Goal: Complete application form: Complete application form

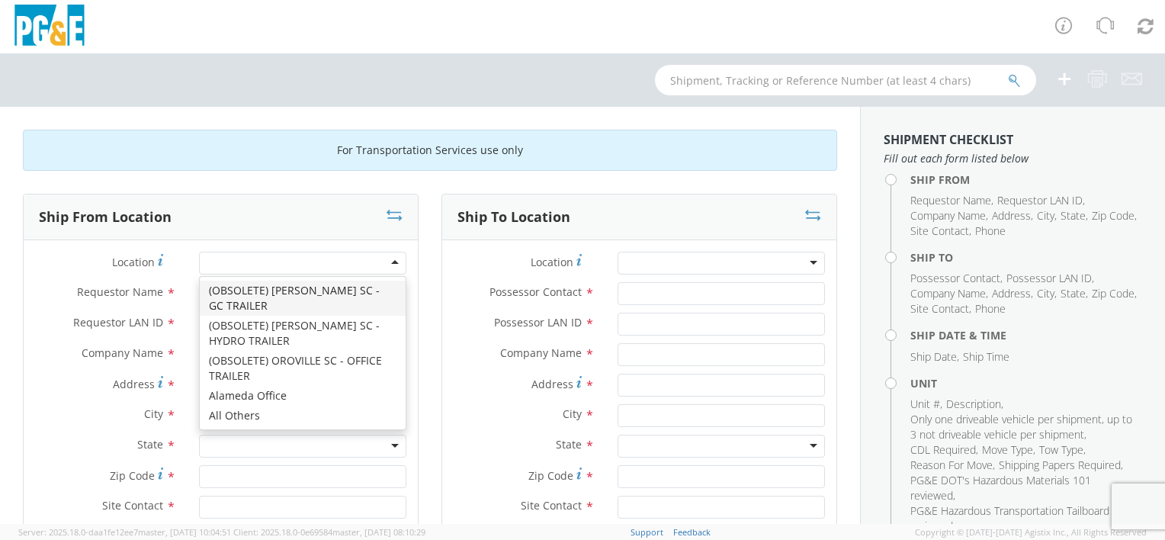
click at [338, 260] on div at bounding box center [302, 263] width 207 height 23
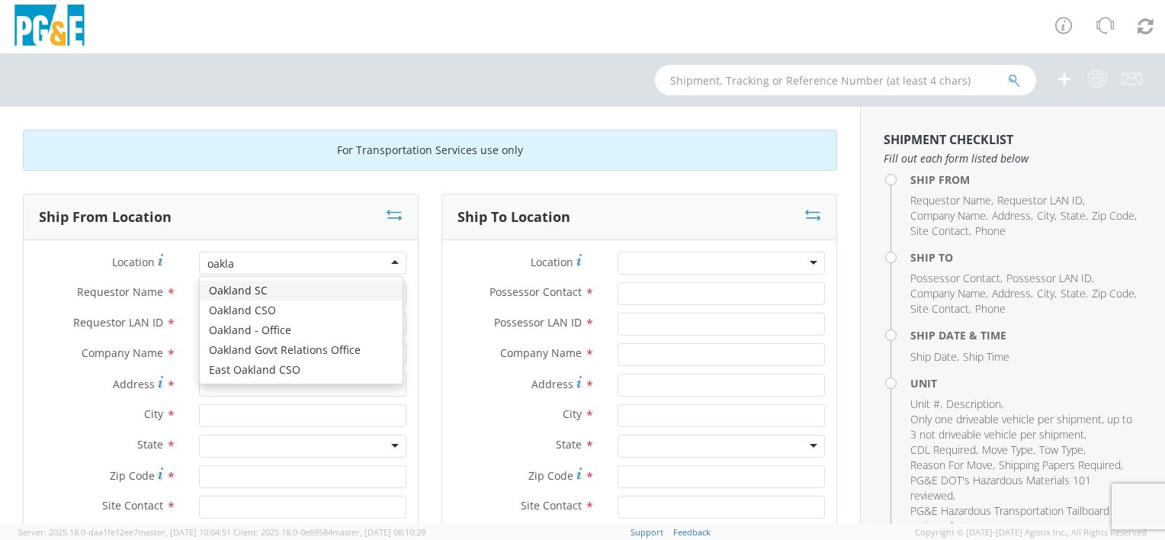
type input "oaklan"
type input "PG&E"
type input "[STREET_ADDRESS]"
type input "[GEOGRAPHIC_DATA]"
type input "94601"
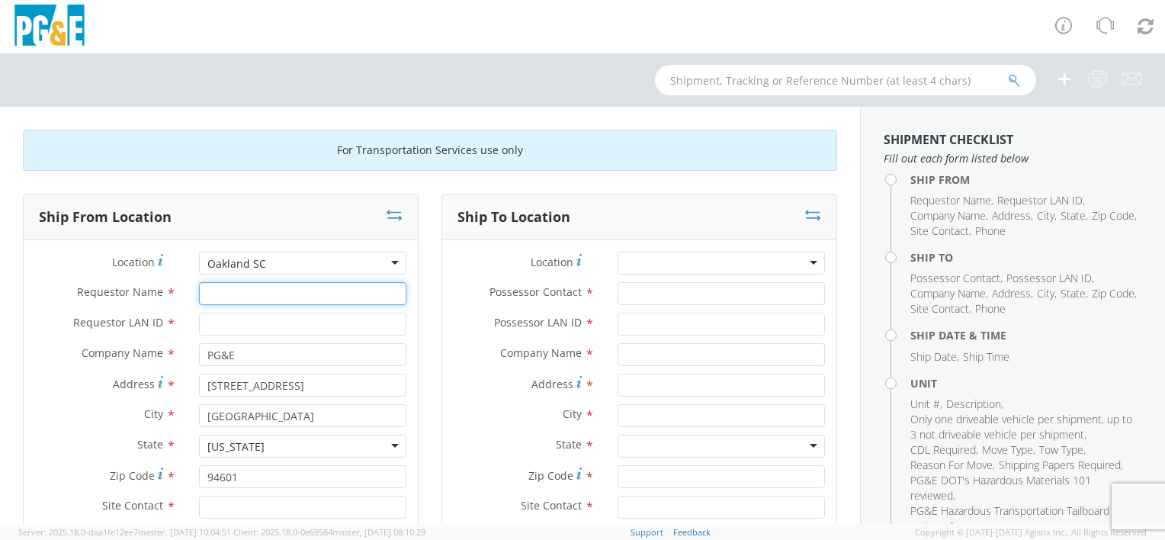
click at [329, 290] on input "Requestor Name *" at bounding box center [302, 293] width 207 height 23
type input "[PERSON_NAME]"
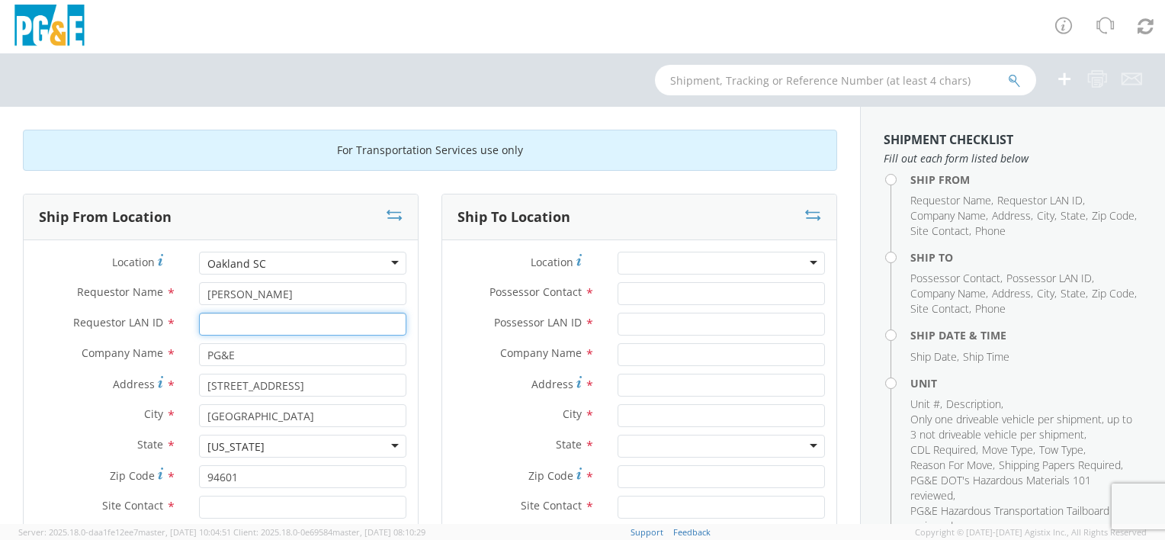
click at [300, 317] on input "Requestor LAN ID *" at bounding box center [302, 324] width 207 height 23
type input "RLPR"
click at [457, 387] on label "Address *" at bounding box center [524, 384] width 164 height 21
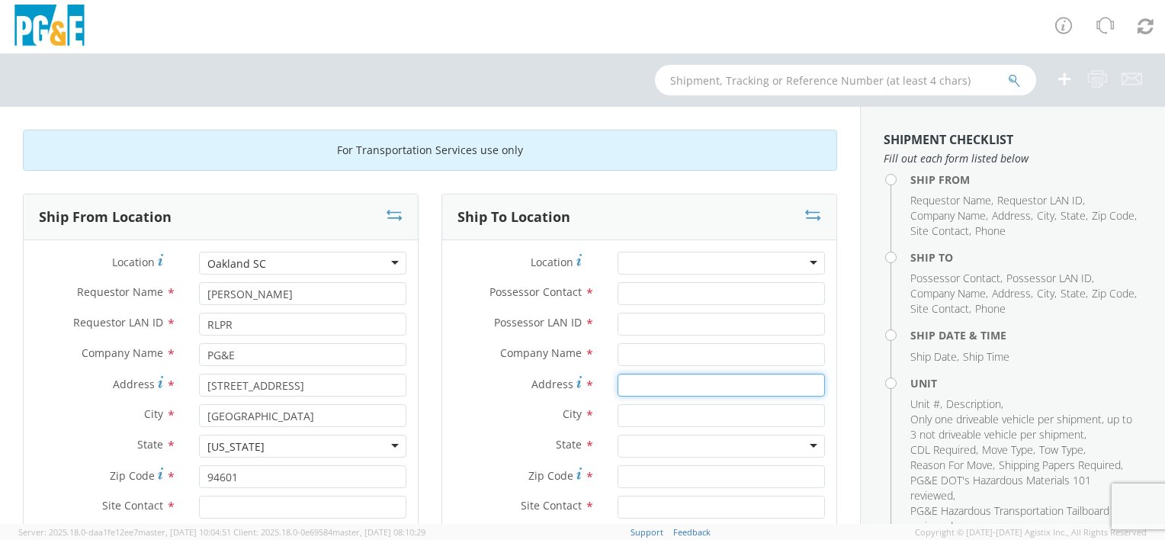
click at [617, 387] on input "Address *" at bounding box center [720, 385] width 207 height 23
click at [442, 396] on div "Address *" at bounding box center [639, 389] width 394 height 30
click at [694, 306] on div "Possessor Contact *" at bounding box center [639, 297] width 394 height 30
click at [705, 272] on div at bounding box center [720, 263] width 207 height 23
drag, startPoint x: 809, startPoint y: 258, endPoint x: 815, endPoint y: 251, distance: 9.2
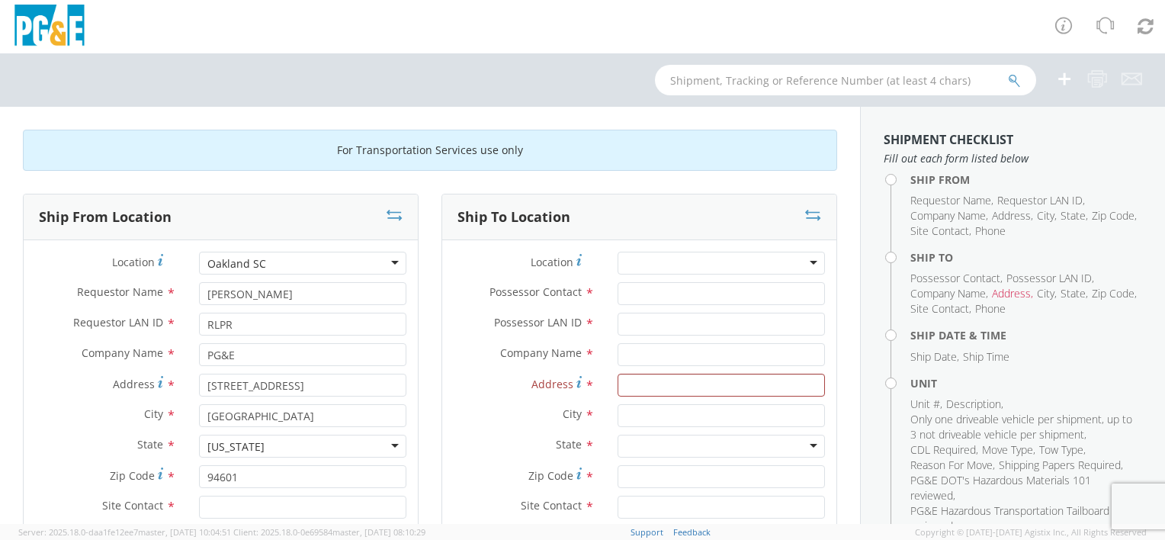
click at [810, 257] on div at bounding box center [720, 263] width 207 height 23
click at [762, 267] on div at bounding box center [720, 263] width 207 height 23
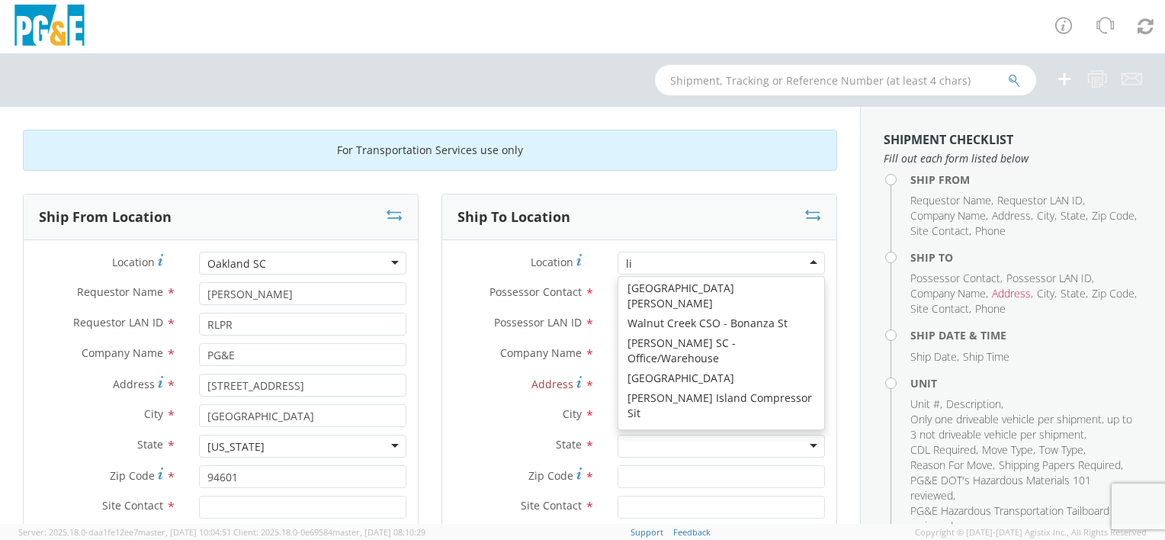
scroll to position [3, 0]
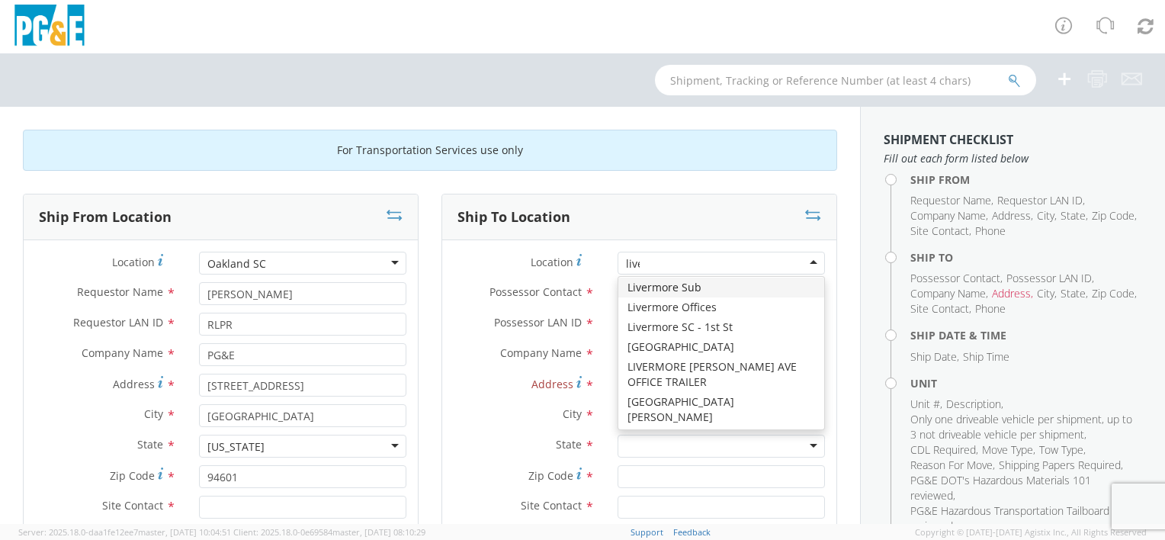
type input "liver"
type input "PG&E"
type input "[STREET_ADDRESS]"
type input "Livermore"
type input "94550"
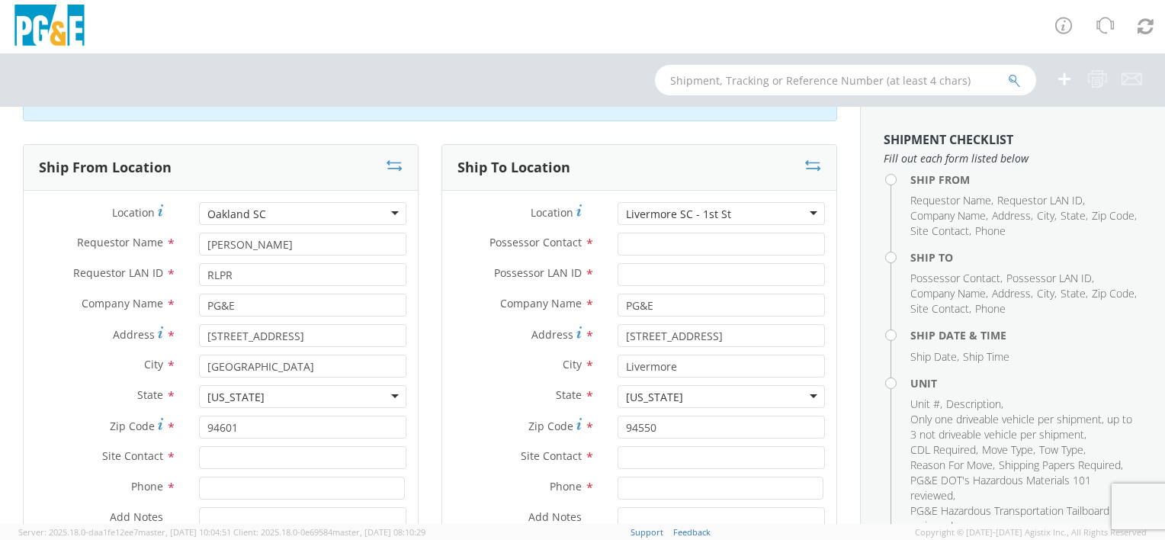
scroll to position [76, 0]
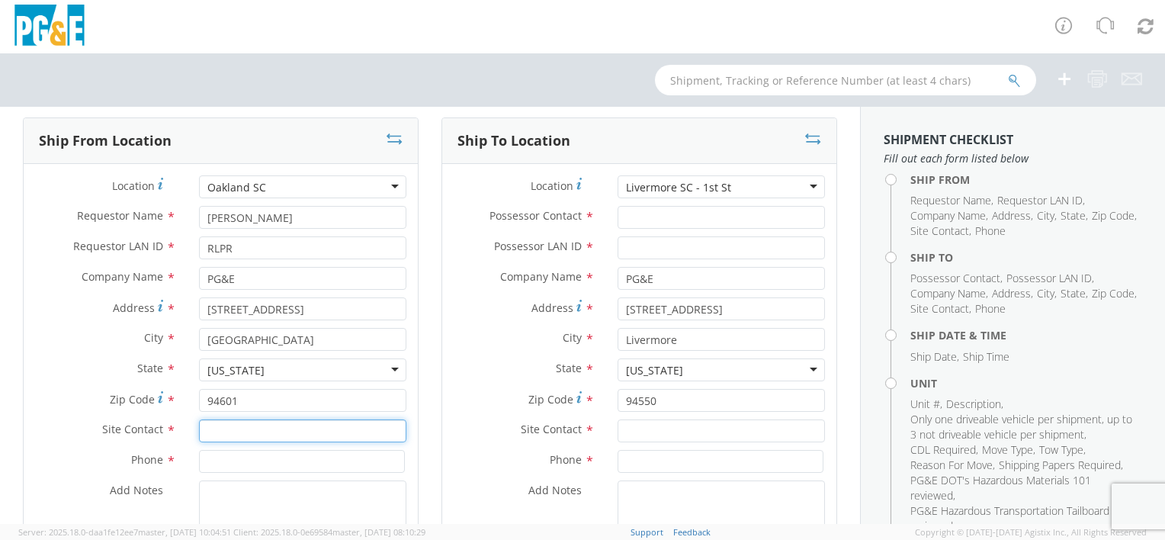
click at [293, 427] on input "text" at bounding box center [302, 430] width 207 height 23
type input "[PERSON_NAME]"
click at [354, 459] on input at bounding box center [302, 461] width 206 height 23
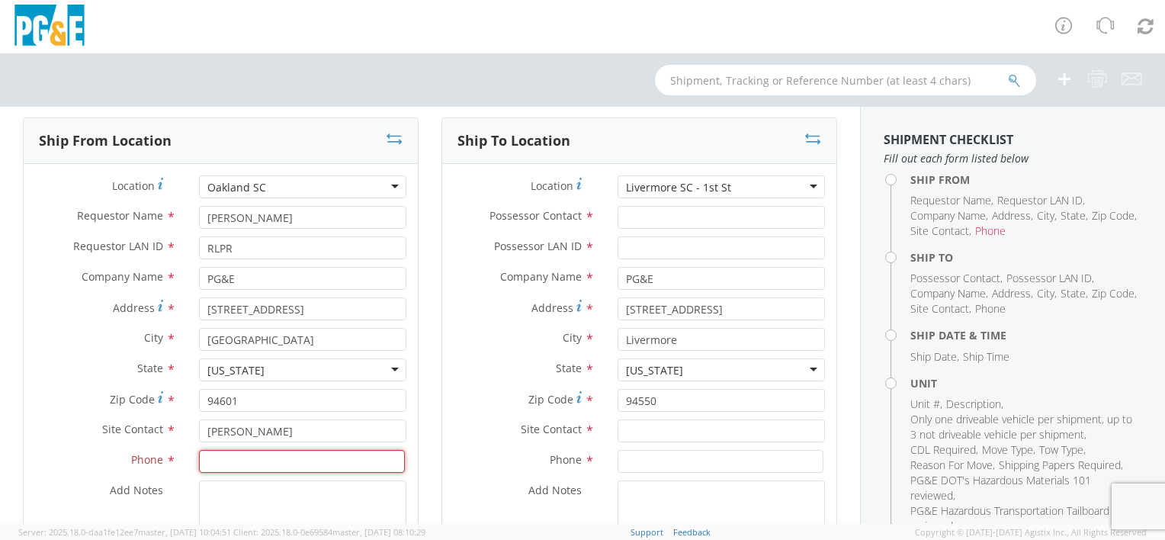
click at [276, 454] on input at bounding box center [302, 461] width 206 height 23
type input "[PHONE_NUMBER]"
click at [415, 445] on div "Ship From Location Location * [GEOGRAPHIC_DATA] [GEOGRAPHIC_DATA] [GEOGRAPHIC_D…" at bounding box center [220, 369] width 418 height 505
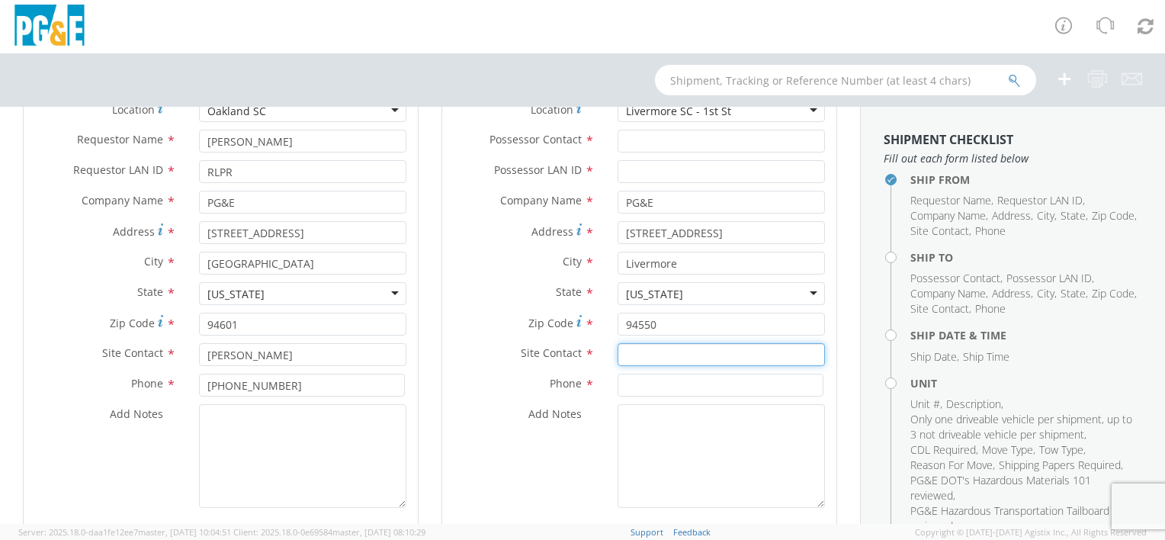
click at [678, 354] on input "text" at bounding box center [720, 354] width 207 height 23
type input "T"
drag, startPoint x: 678, startPoint y: 357, endPoint x: 576, endPoint y: 213, distance: 176.6
click at [552, 24] on div at bounding box center [582, 26] width 1165 height 53
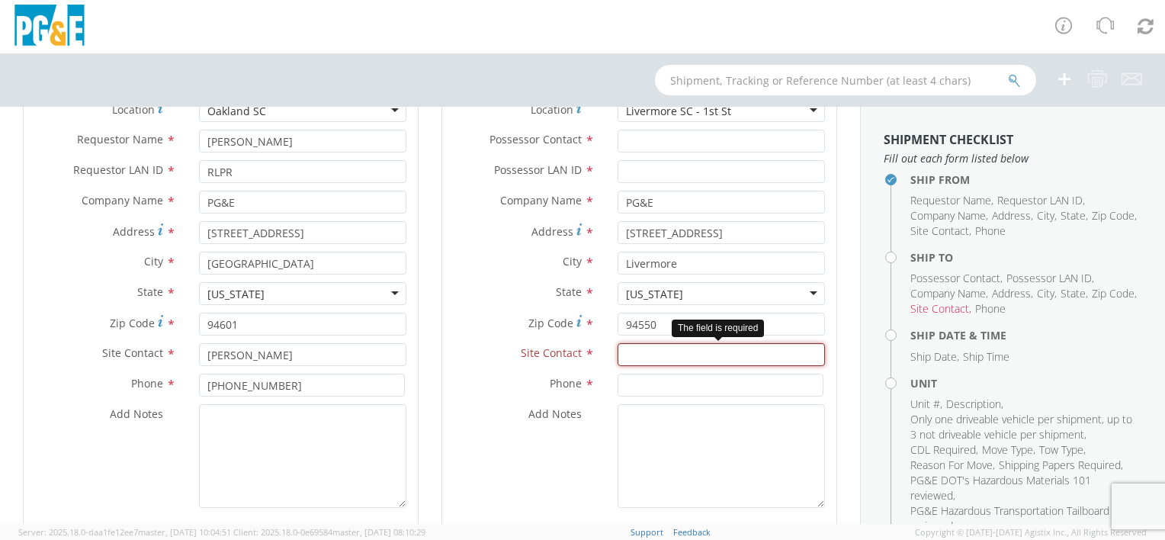
click at [663, 360] on input "text" at bounding box center [720, 354] width 207 height 23
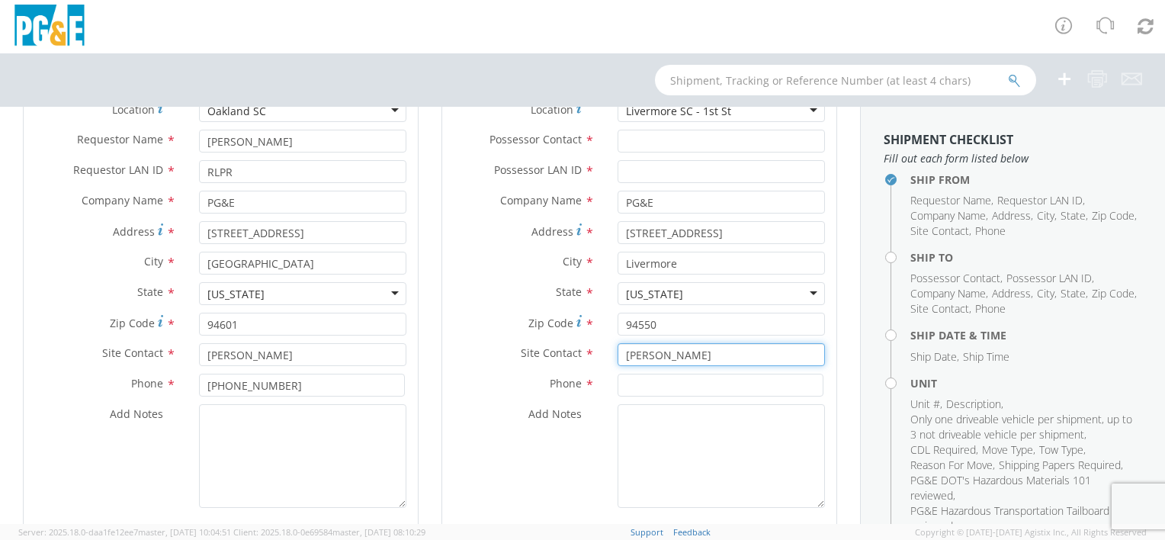
type input "[PERSON_NAME]"
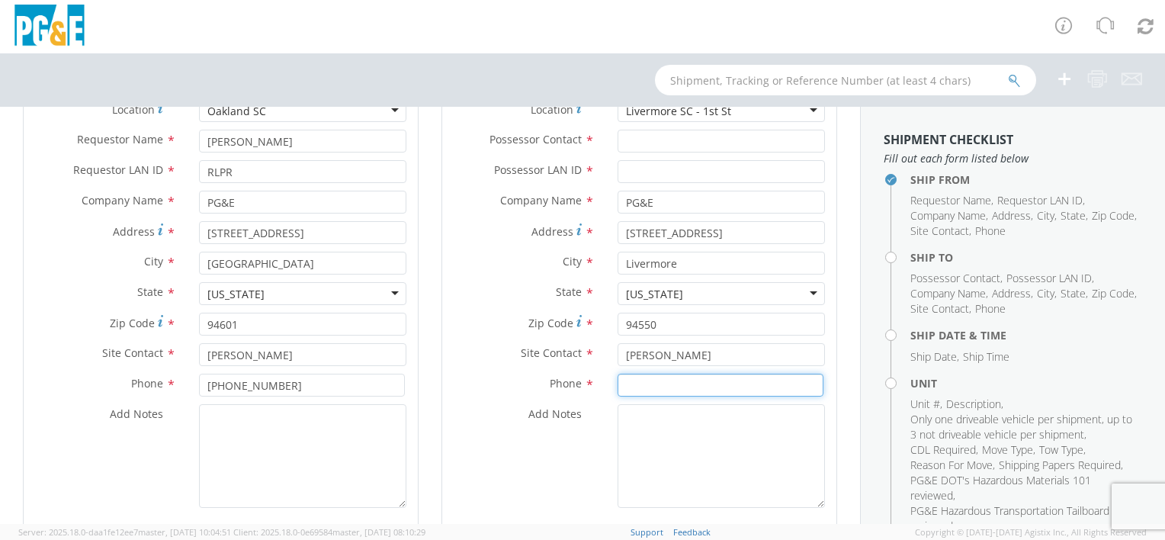
click at [665, 390] on input at bounding box center [720, 385] width 206 height 23
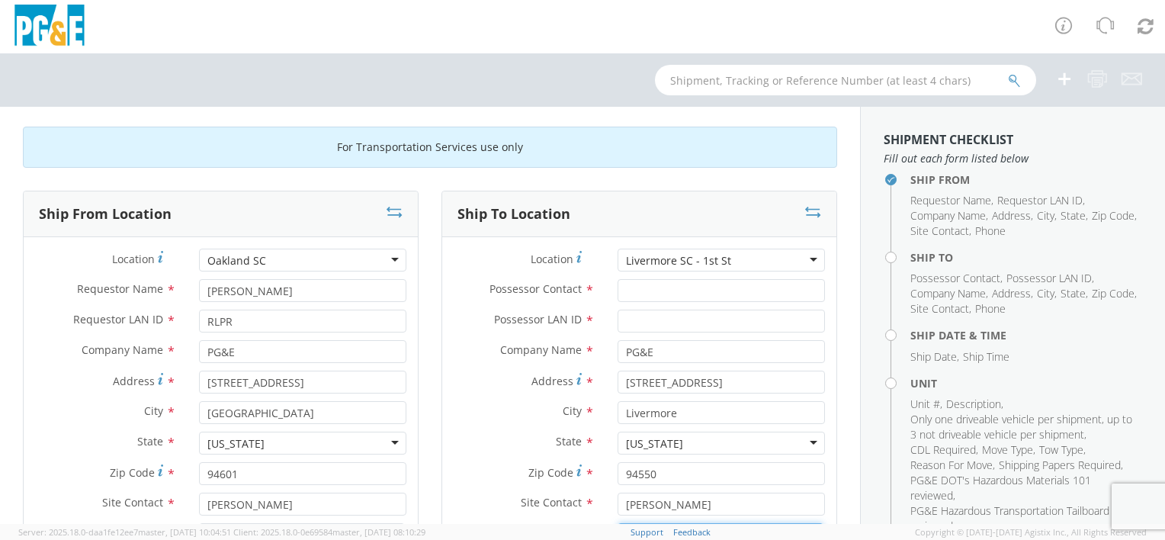
scroll to position [0, 0]
type input "[PHONE_NUMBER]"
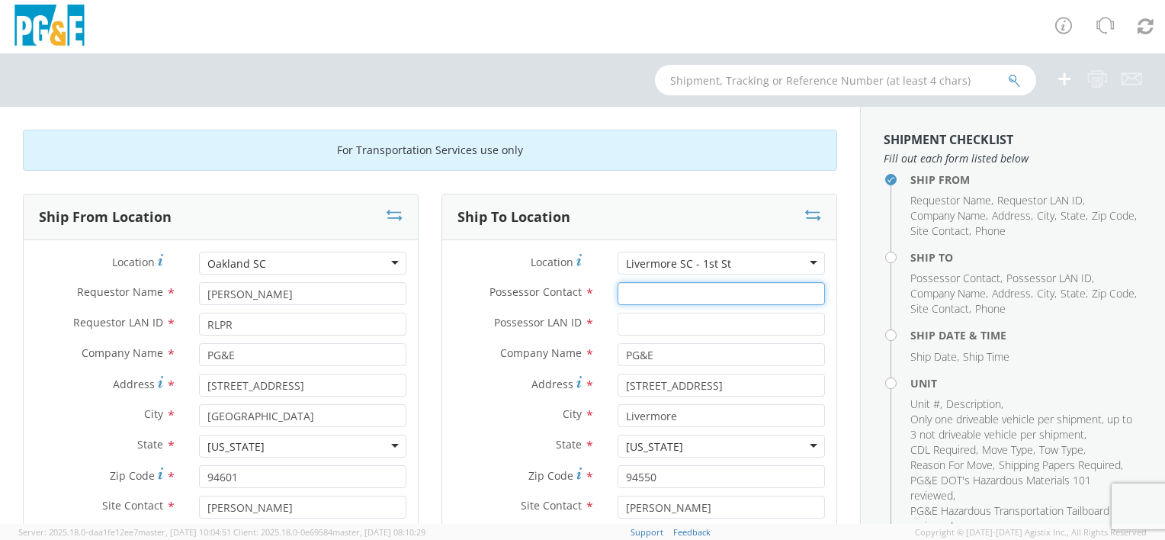
click at [698, 296] on input "Possessor Contact *" at bounding box center [720, 293] width 207 height 23
type input "[PERSON_NAME]"
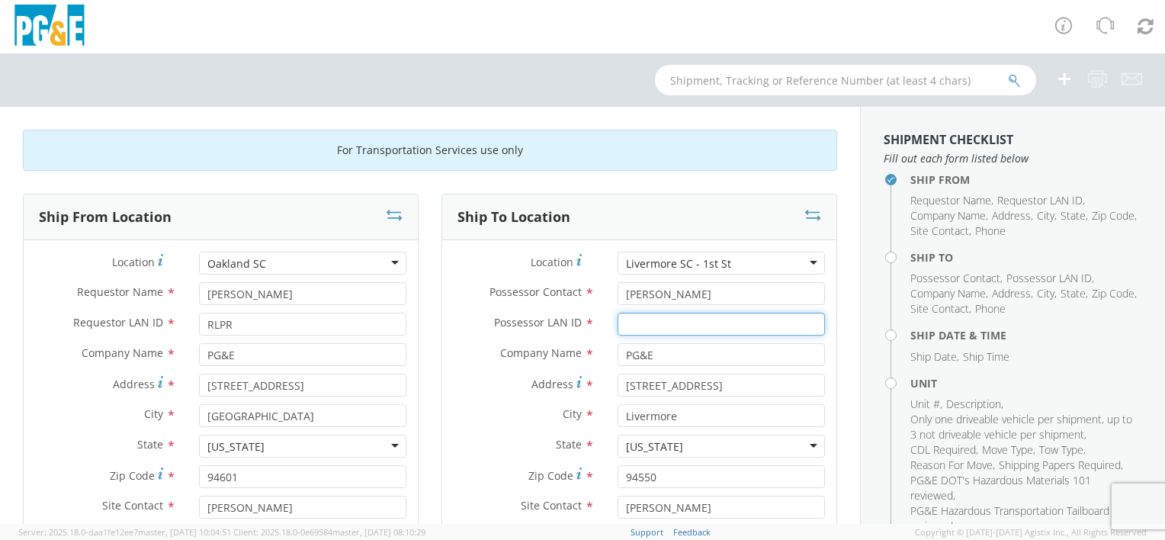
click at [698, 317] on input "Possessor LAN ID *" at bounding box center [720, 324] width 207 height 23
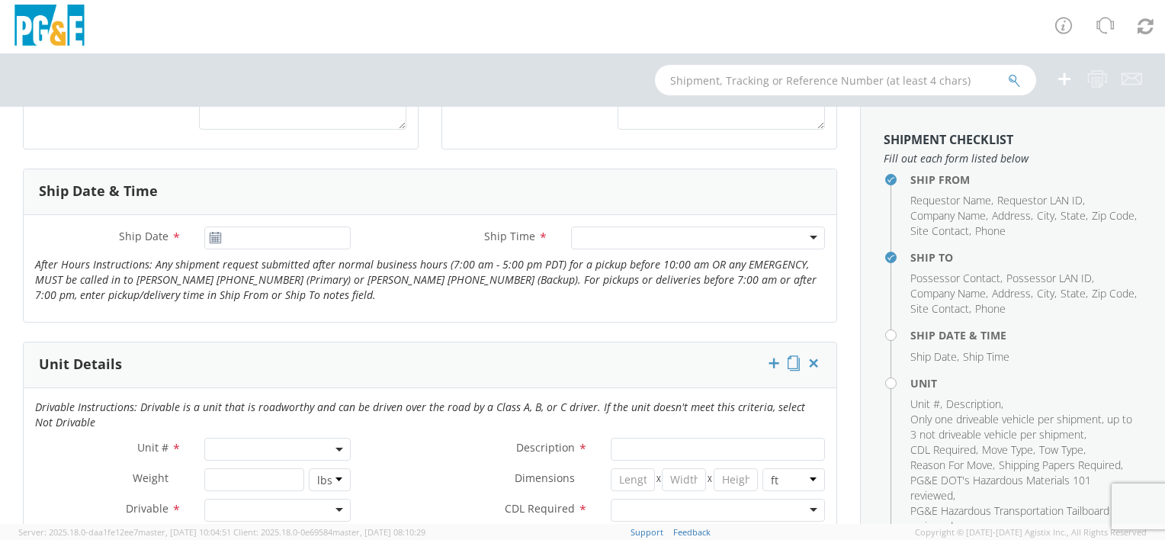
scroll to position [534, 0]
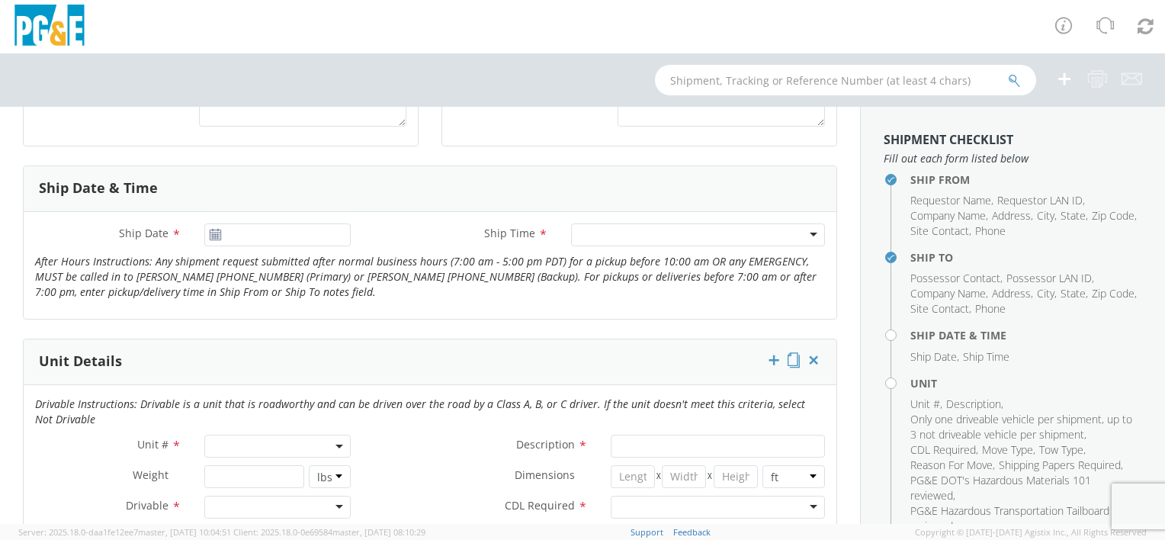
type input "MWHC"
click at [217, 235] on icon at bounding box center [215, 235] width 13 height 12
click at [249, 235] on input "[DATE]" at bounding box center [277, 234] width 146 height 23
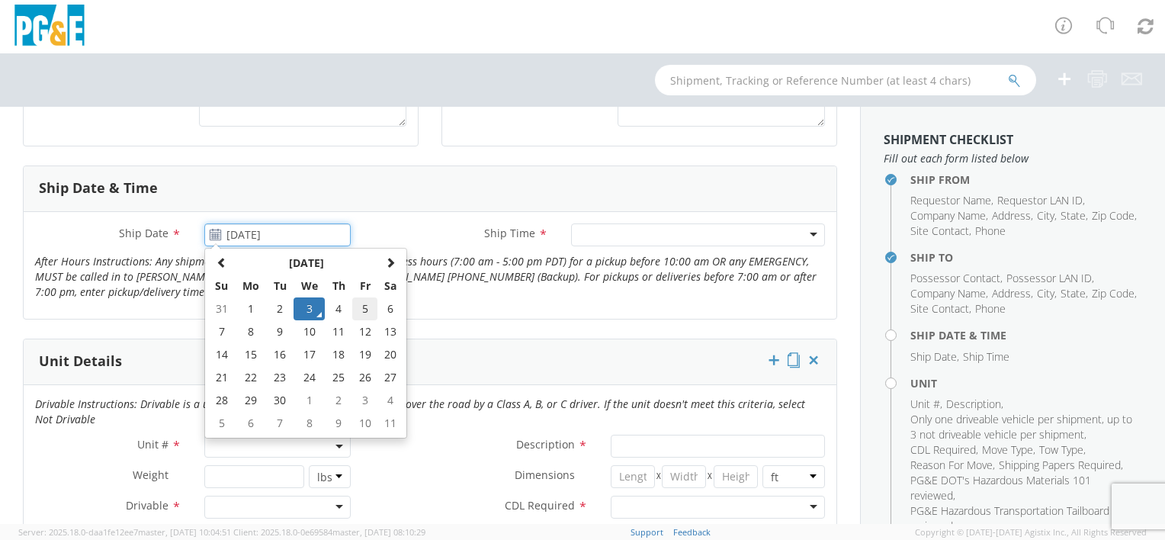
click at [356, 308] on td "5" at bounding box center [365, 308] width 26 height 23
type input "[DATE]"
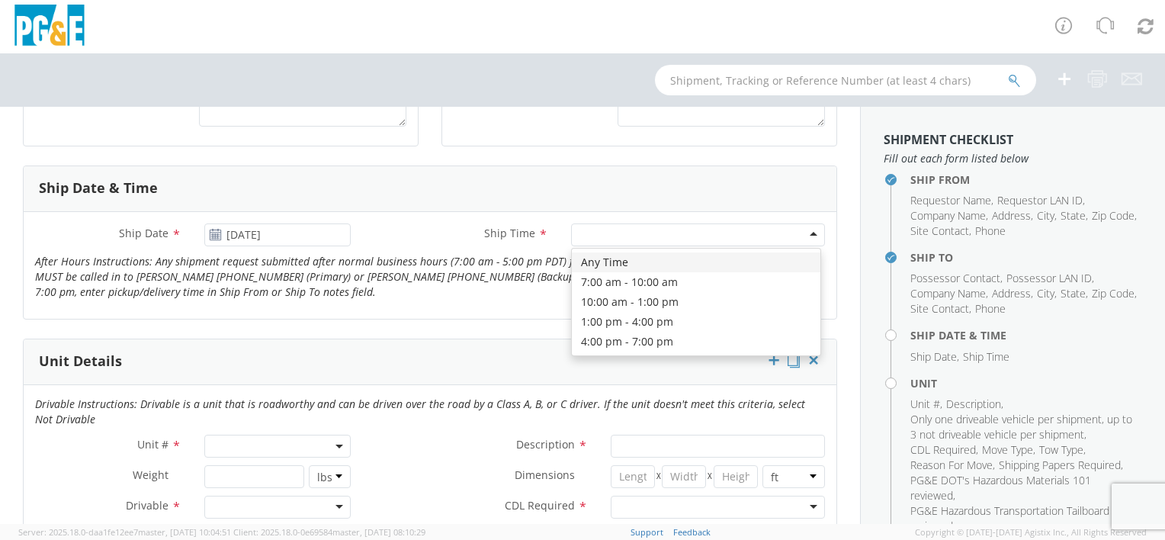
click at [610, 241] on div at bounding box center [698, 234] width 254 height 23
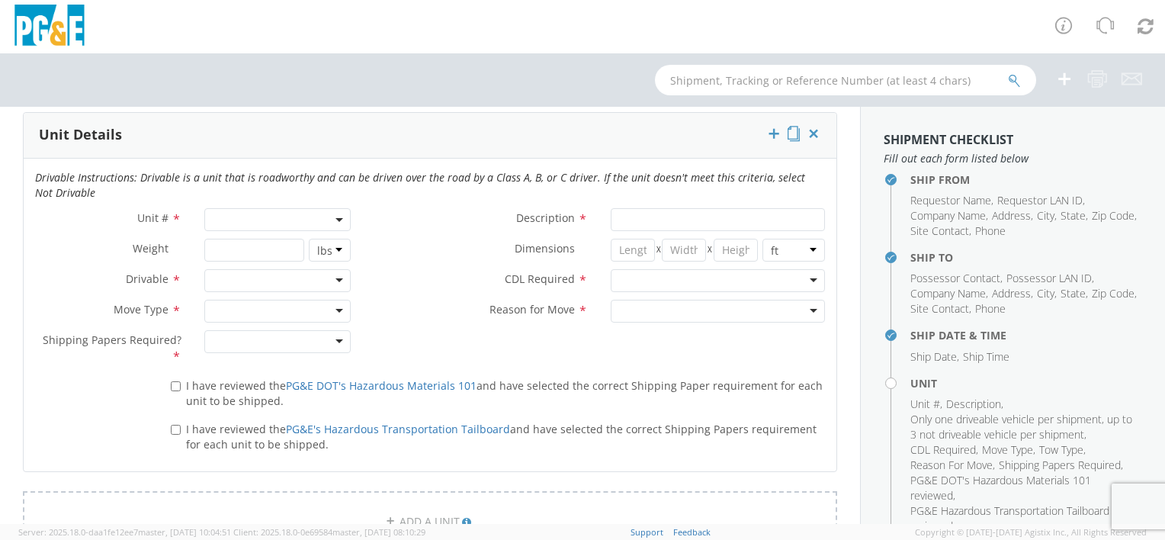
scroll to position [762, 0]
click at [252, 210] on span at bounding box center [277, 217] width 146 height 23
click at [264, 239] on input "search" at bounding box center [276, 242] width 136 height 23
type input "b"
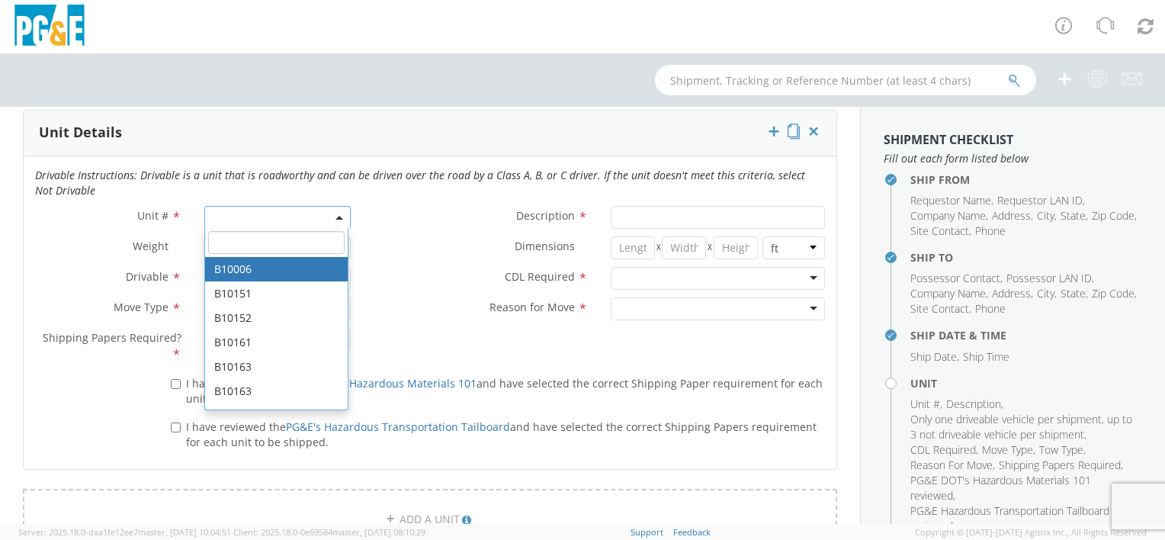
click at [377, 124] on div "Unit Details" at bounding box center [430, 134] width 813 height 46
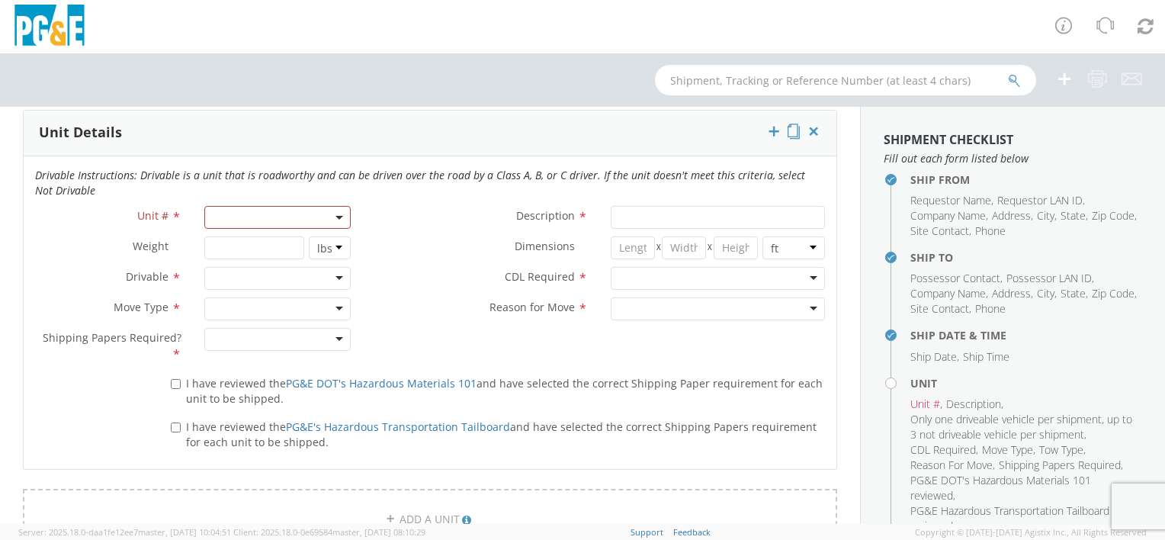
click at [331, 281] on div at bounding box center [277, 278] width 146 height 23
click at [322, 305] on div at bounding box center [277, 308] width 146 height 23
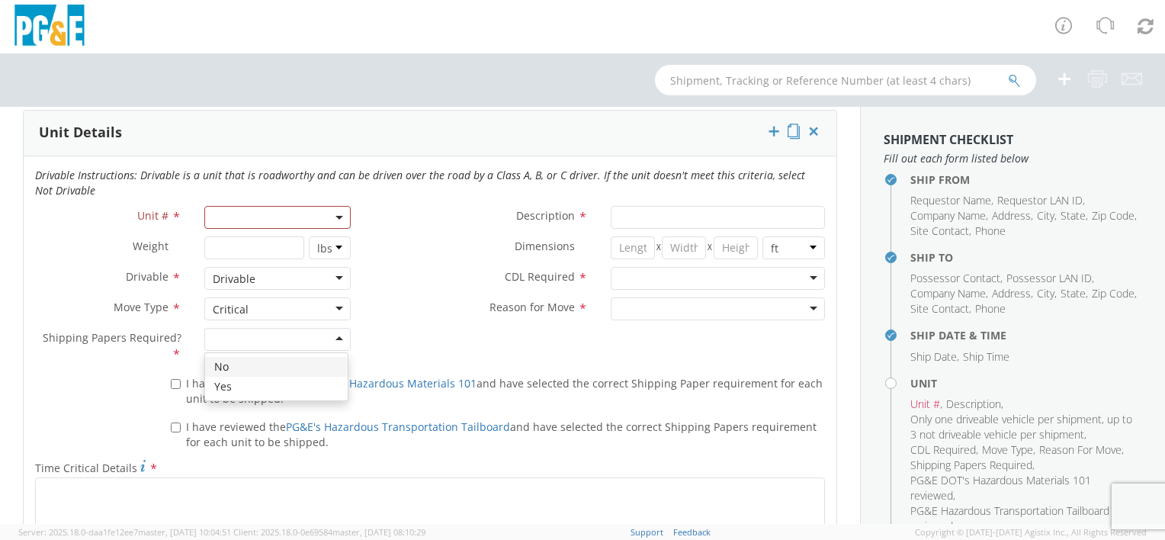
click at [320, 341] on div at bounding box center [277, 339] width 146 height 23
click at [178, 381] on input "I have reviewed the PG&E DOT's Hazardous Materials 101 and have selected the co…" at bounding box center [176, 384] width 10 height 10
checkbox input "true"
click at [175, 429] on input "I have reviewed the PG&E's Hazardous Transportation Tailboard and have selected…" at bounding box center [176, 427] width 10 height 10
checkbox input "true"
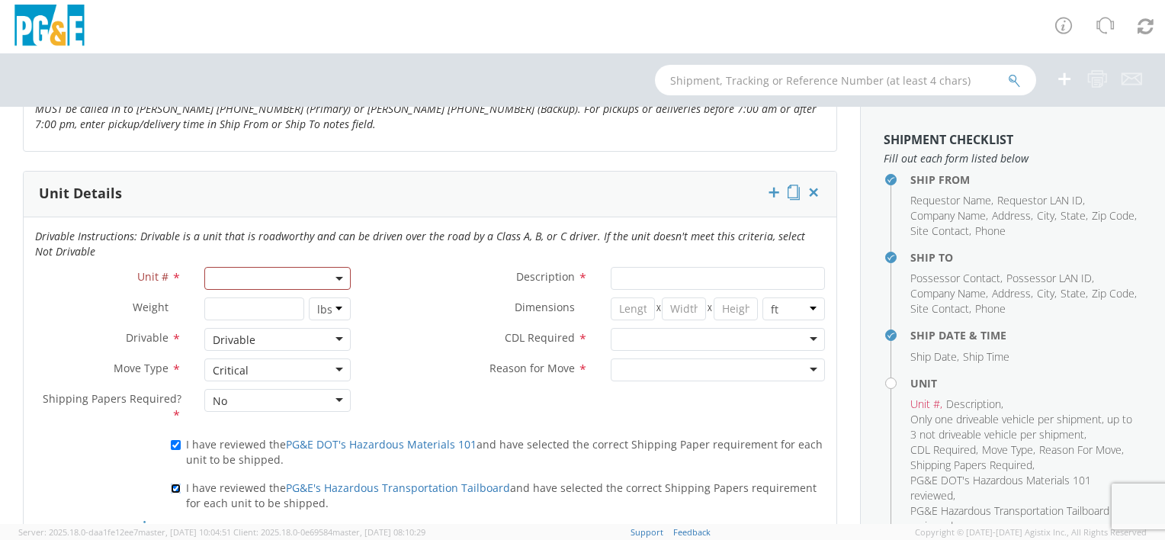
scroll to position [610, 0]
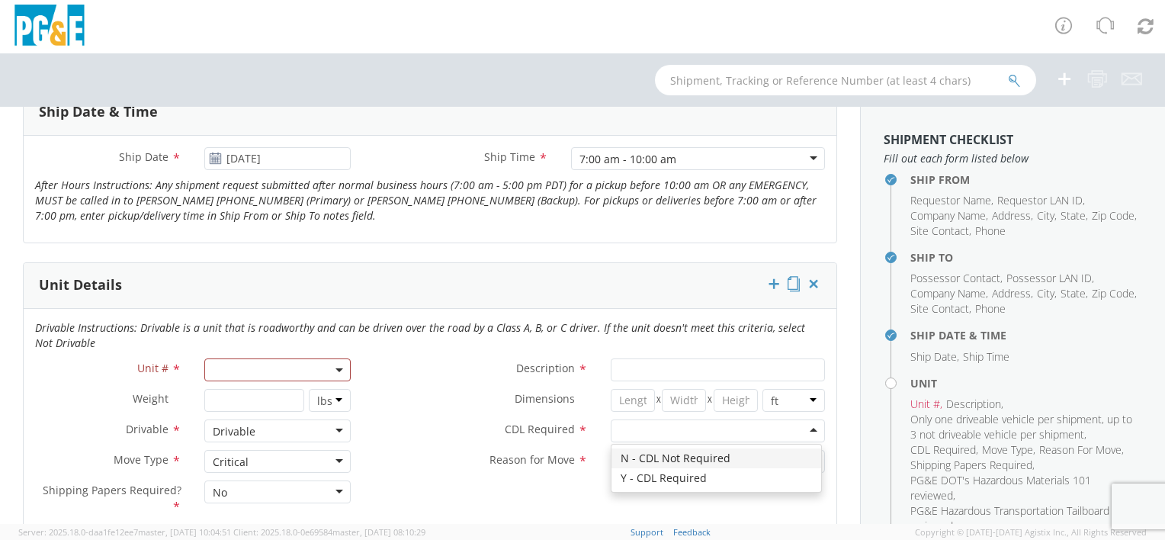
click at [742, 429] on div at bounding box center [718, 430] width 214 height 23
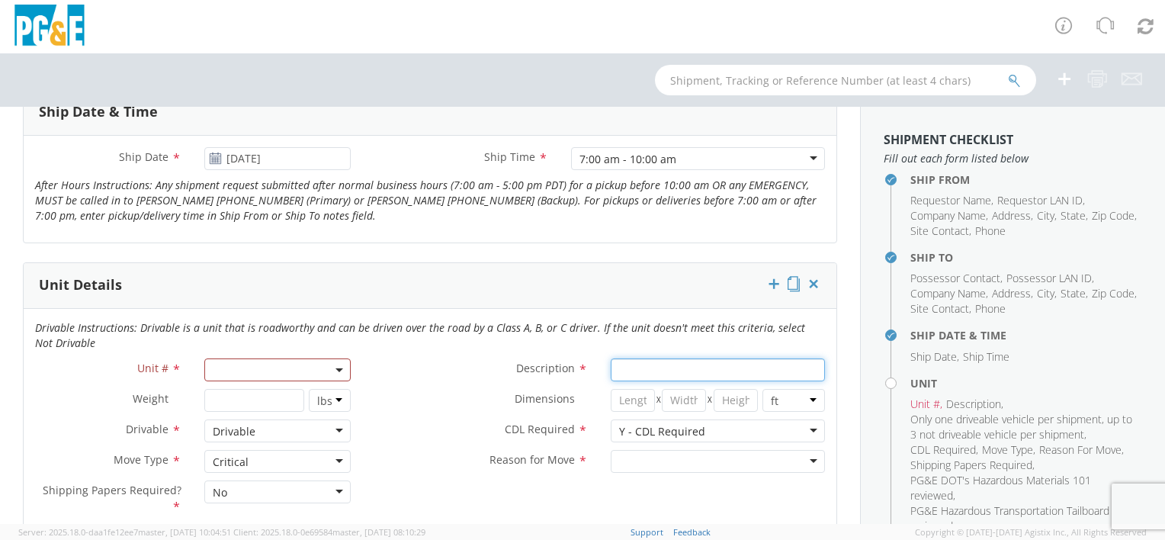
click at [723, 372] on input "Description *" at bounding box center [718, 369] width 214 height 23
click at [503, 350] on div "Drivable Instructions: Drivable is a unit that is roadworthy and can be driven …" at bounding box center [430, 339] width 813 height 38
click at [698, 461] on div at bounding box center [718, 461] width 214 height 23
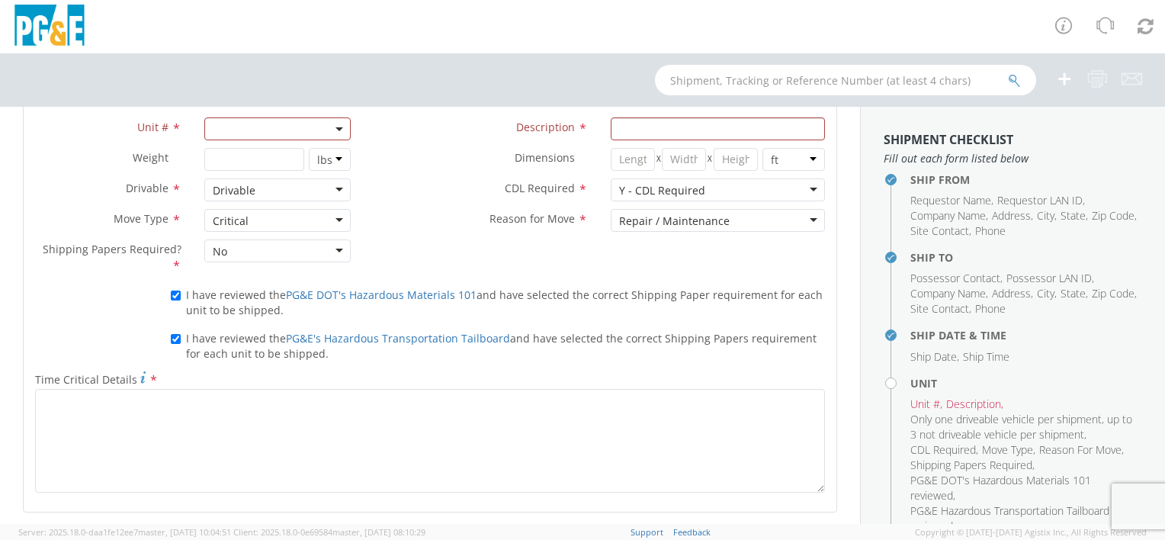
scroll to position [915, 0]
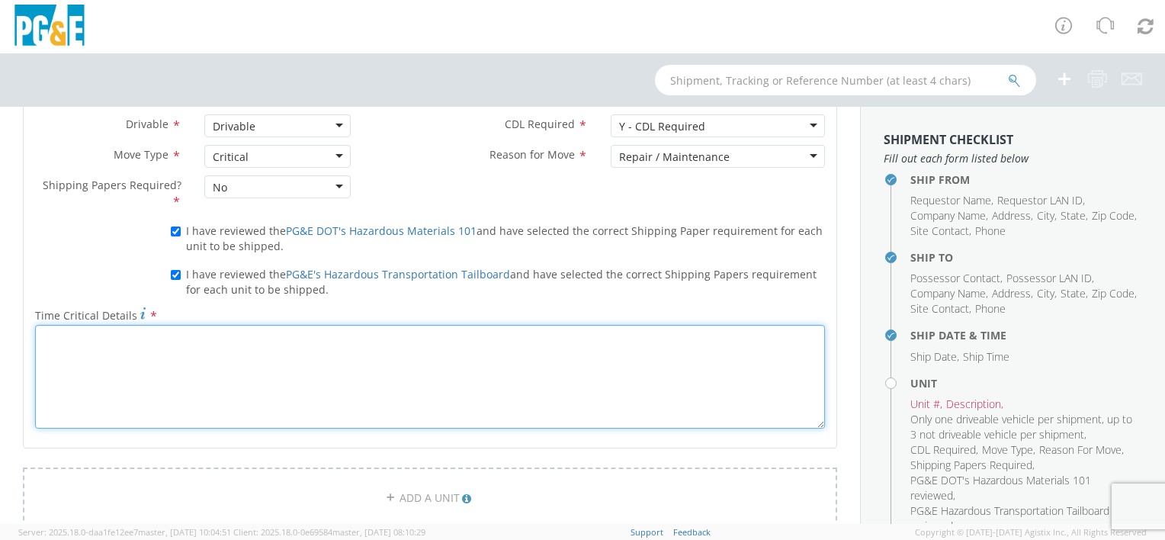
click at [306, 348] on textarea "Time Critical Details *" at bounding box center [430, 377] width 790 height 104
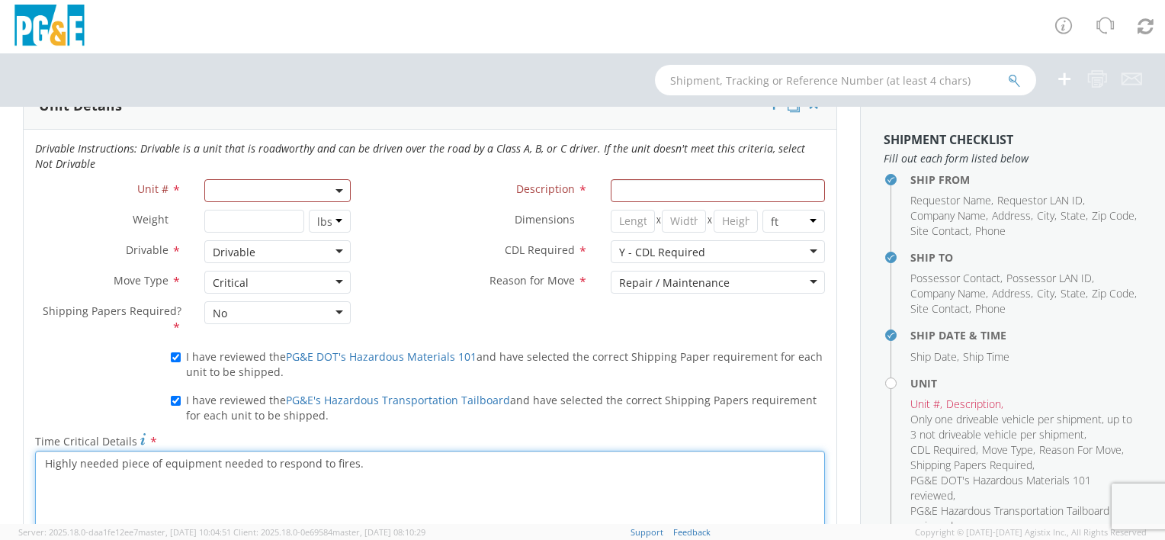
scroll to position [610, 0]
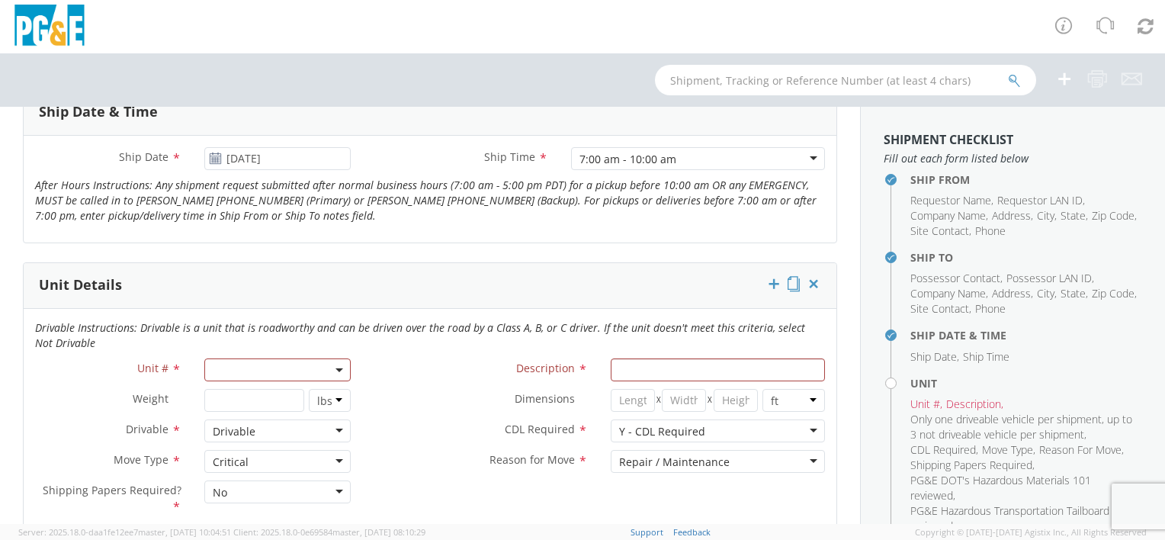
type textarea "Highly needed piece of equipment needed to respond to fires."
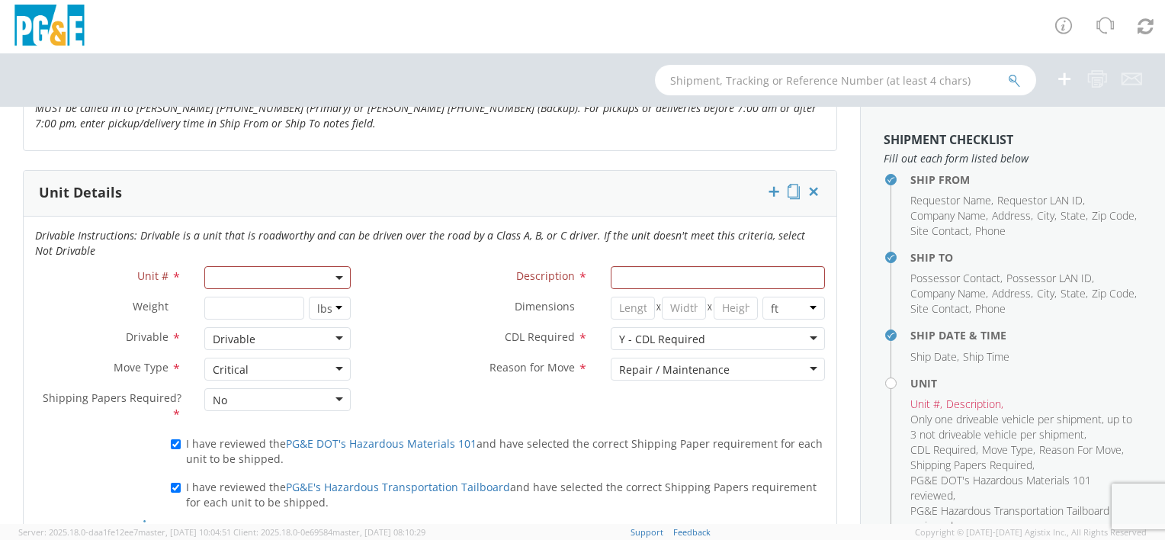
scroll to position [686, 0]
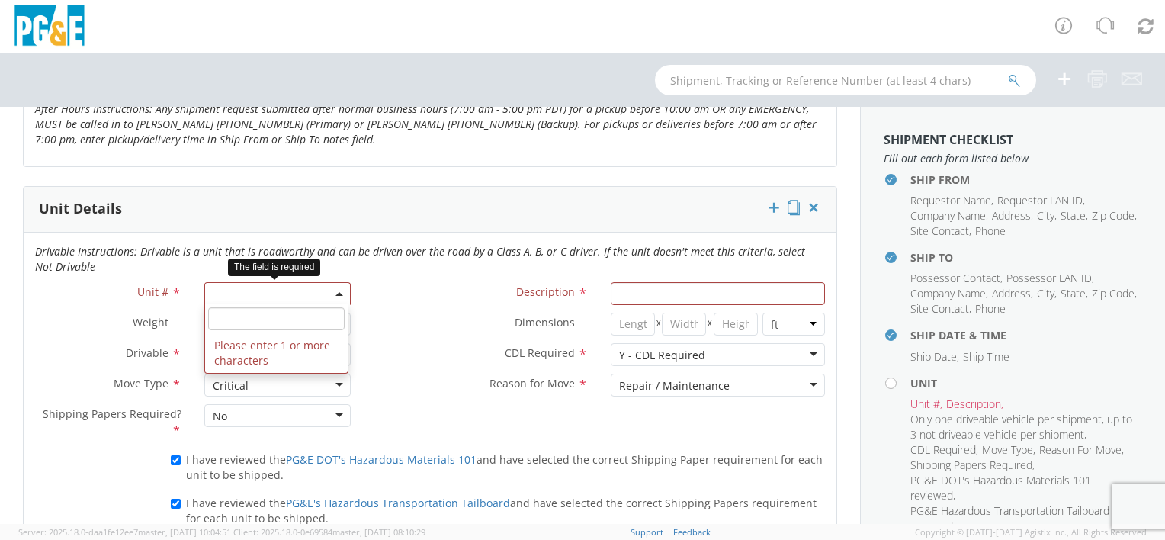
click at [258, 289] on span at bounding box center [277, 293] width 146 height 23
click at [273, 324] on input "search" at bounding box center [276, 318] width 136 height 23
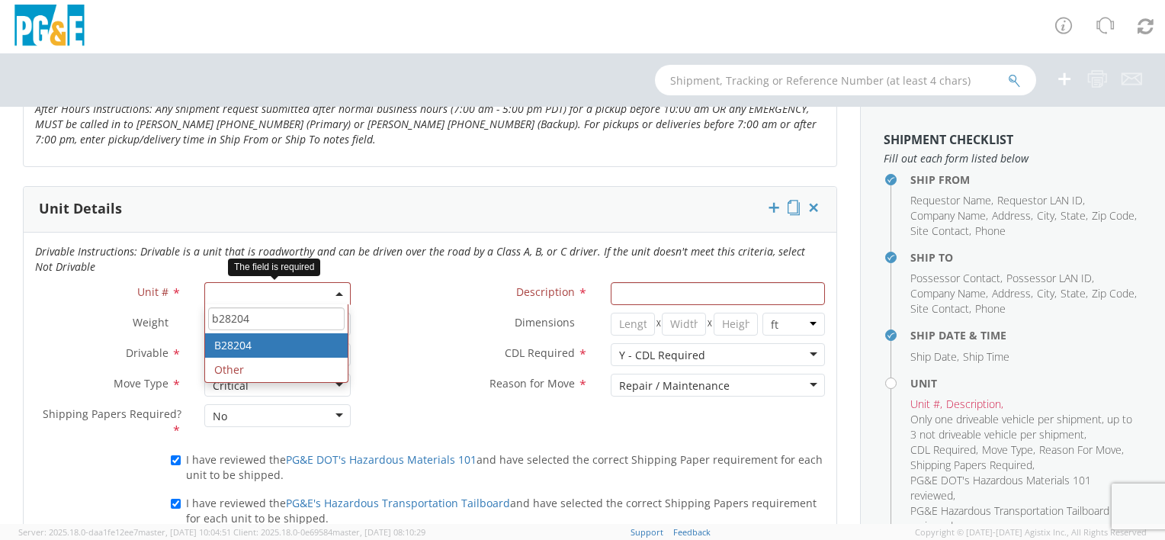
type input "b28204"
type input "TRUCK; MEDIUM LINE 4X2"
type input "56000"
select select "B28204"
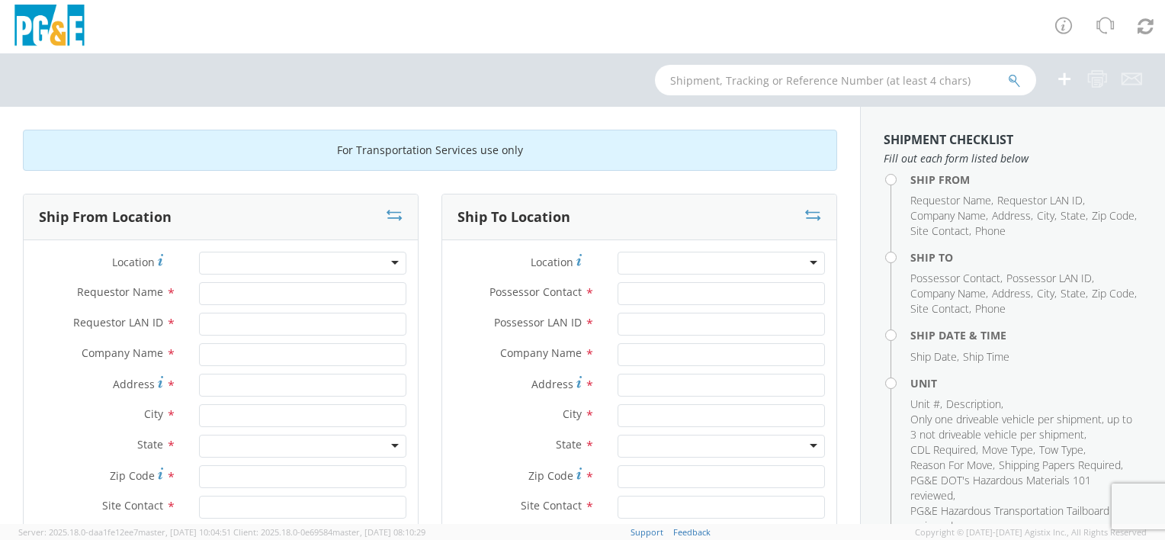
click at [309, 264] on div at bounding box center [302, 263] width 207 height 23
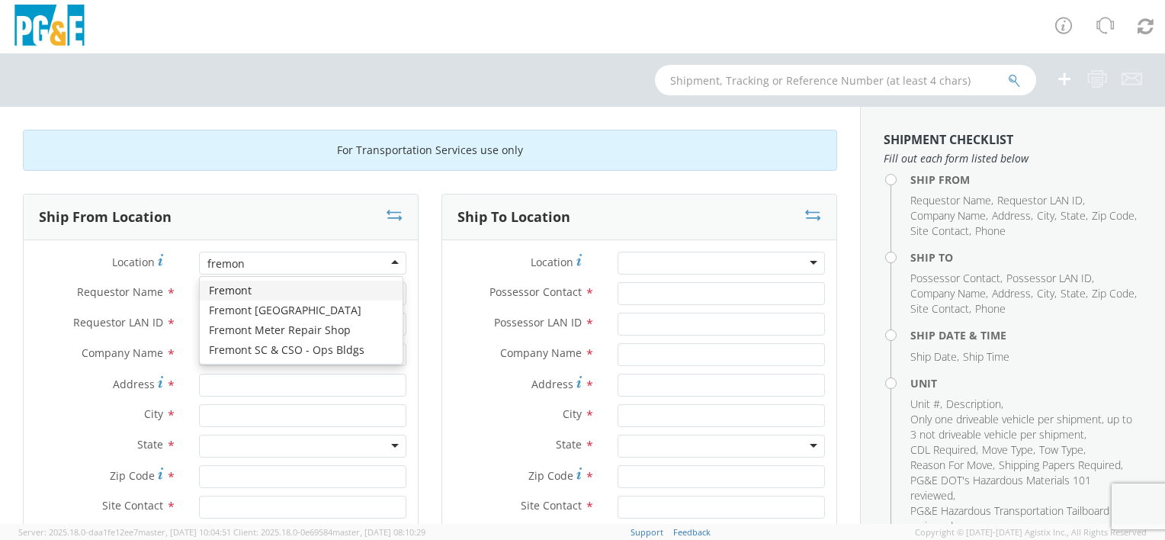
type input "fremont"
type input "PG&E"
type input "41800 BOSCELL ROAD"
type input "FREMONT"
type input "94538"
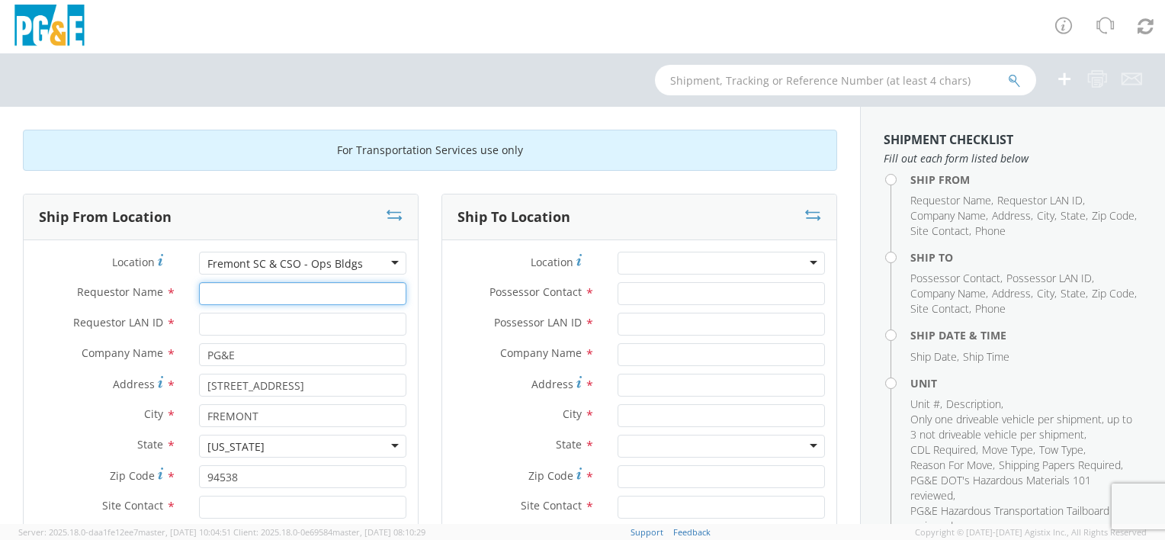
click at [273, 290] on input "Requestor Name *" at bounding box center [302, 293] width 207 height 23
type input "[PERSON_NAME]"
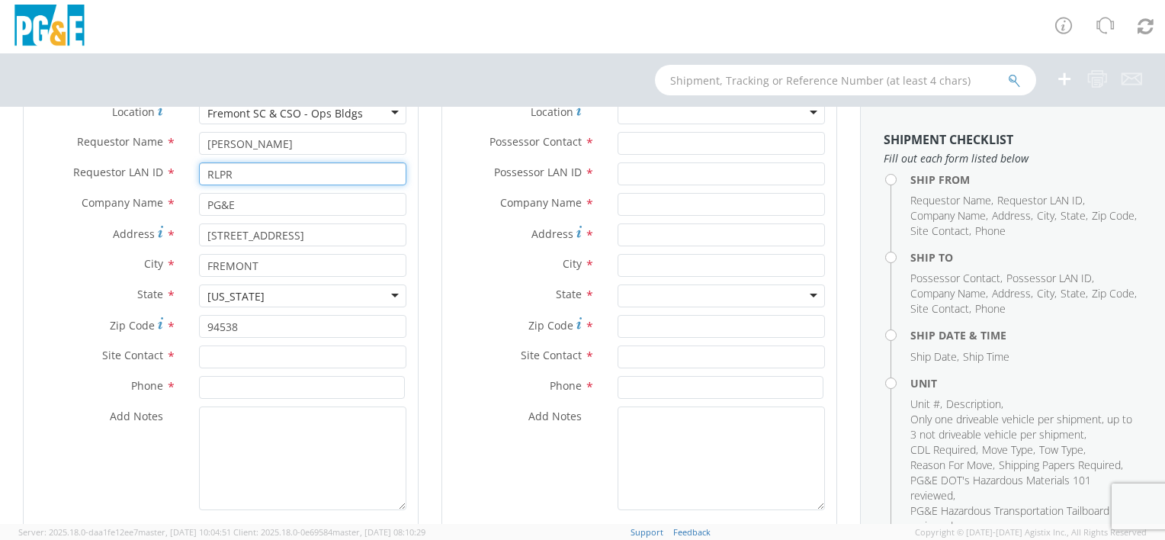
scroll to position [229, 0]
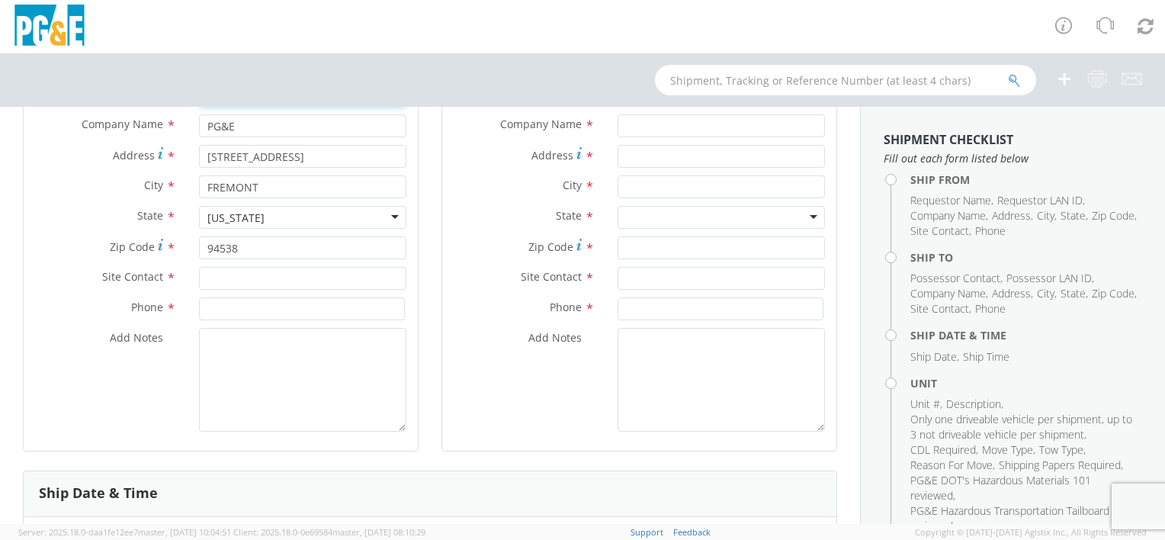
type input "RLPR"
click at [277, 276] on input "text" at bounding box center [302, 278] width 207 height 23
type input "Ed"
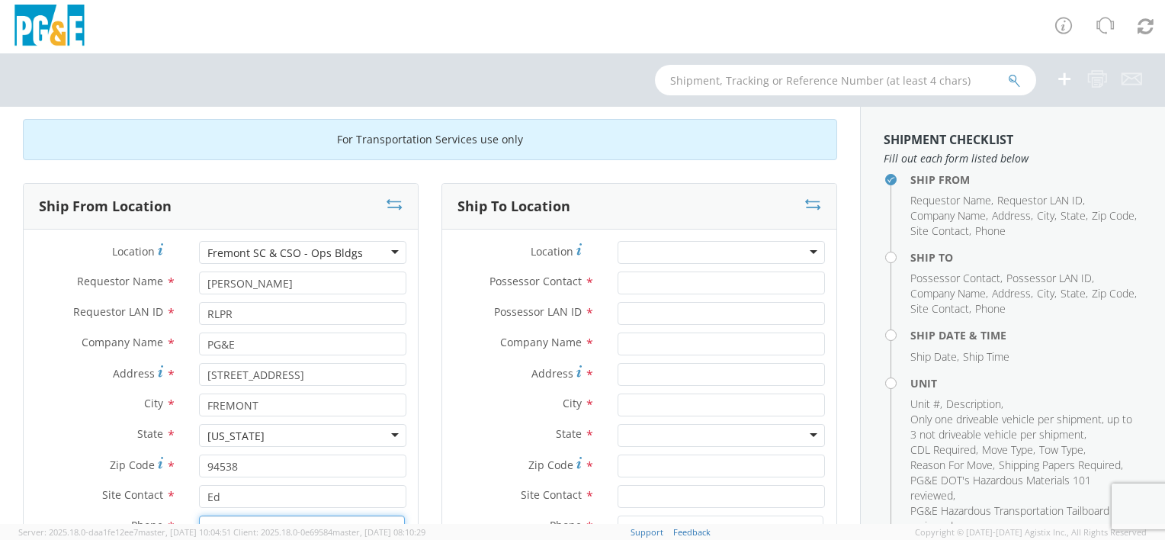
scroll to position [0, 0]
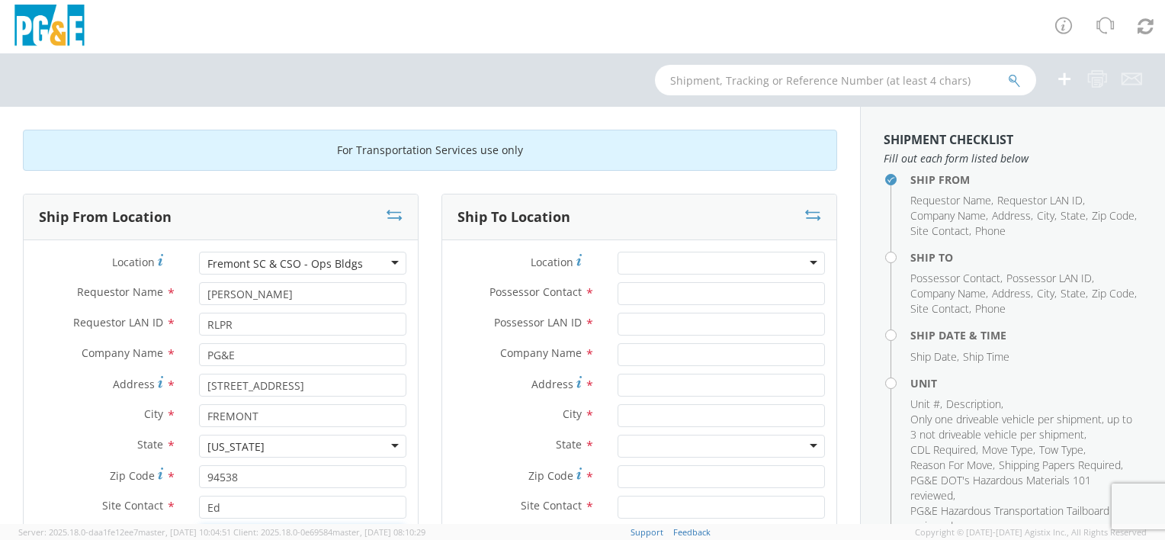
type input "510-683-3050"
click at [659, 262] on div at bounding box center [720, 263] width 207 height 23
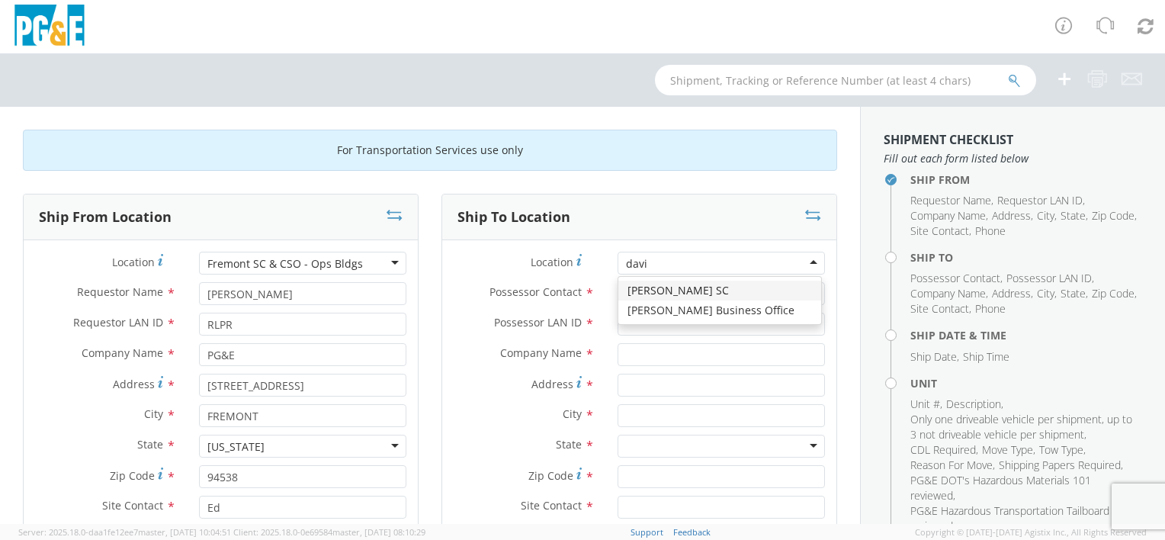
type input "davis"
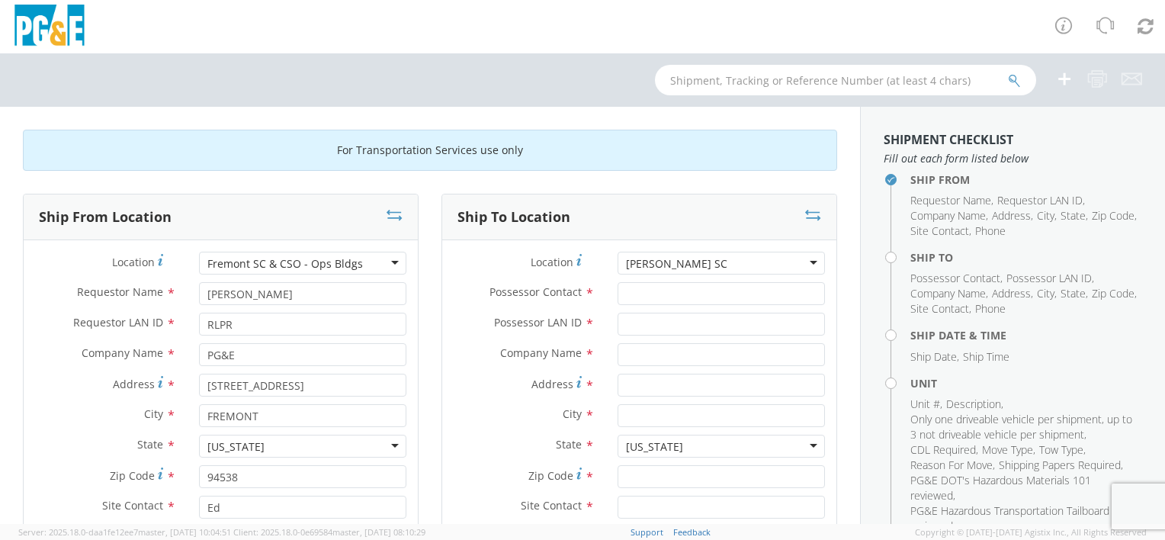
type input "PG&E"
type input "316 L STREET"
type input "DAVIS"
type input "95616"
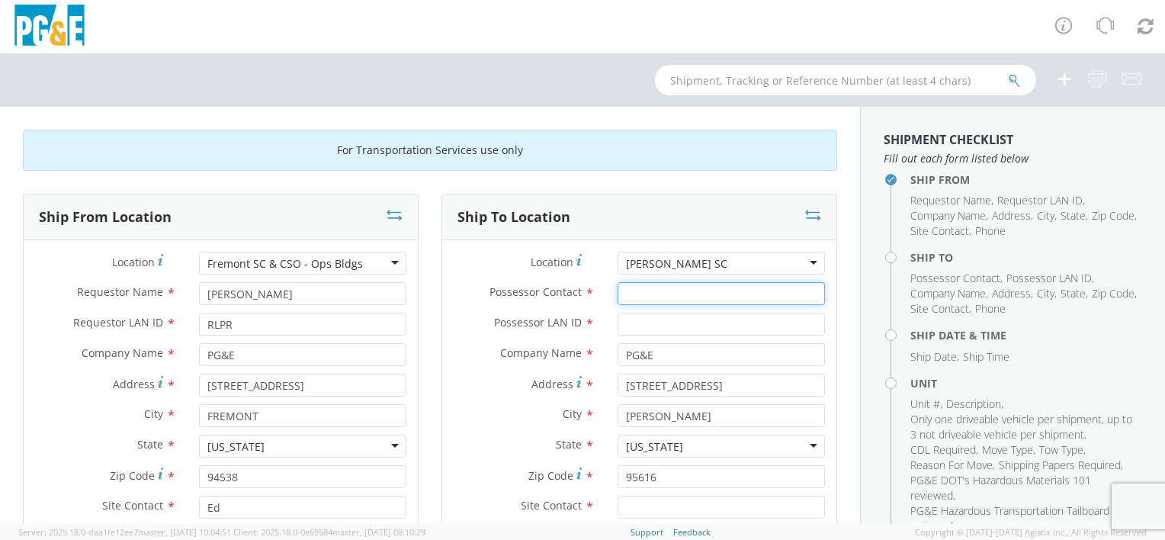
click at [660, 290] on input "Possessor Contact *" at bounding box center [720, 293] width 207 height 23
type input "Andy Montez"
click at [686, 322] on input "Possessor LAN ID *" at bounding box center [720, 324] width 207 height 23
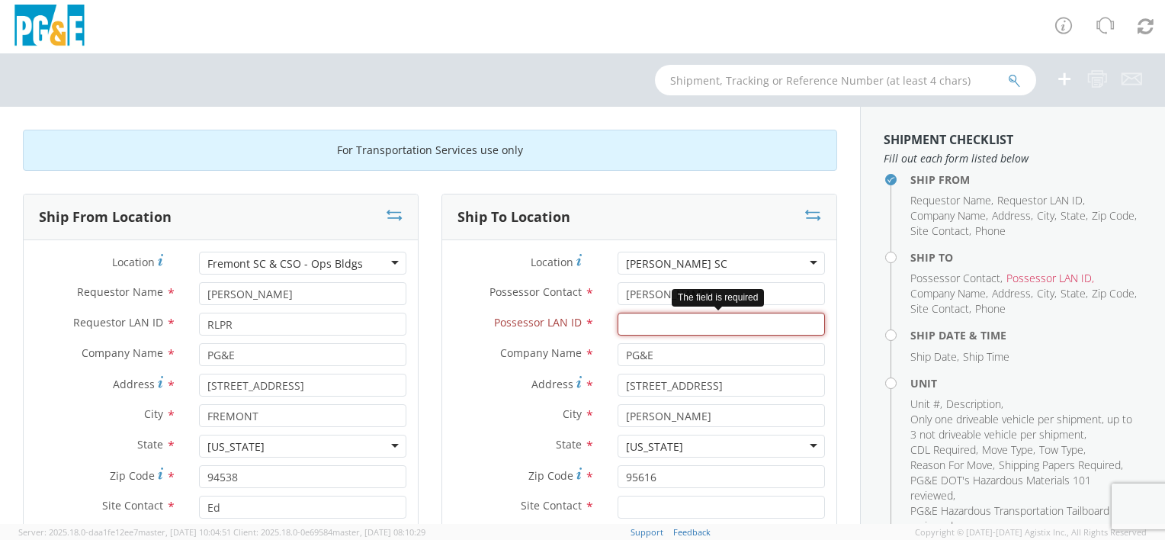
click at [688, 325] on input "Possessor LAN ID *" at bounding box center [720, 324] width 207 height 23
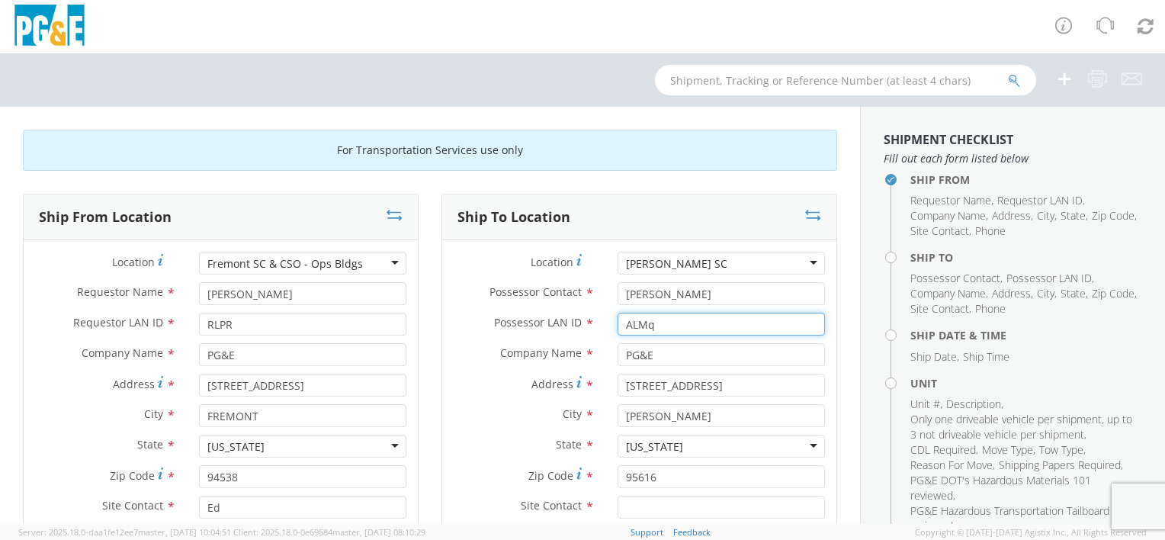
type input "ALMq"
click at [697, 287] on input "Andy Montez" at bounding box center [720, 293] width 207 height 23
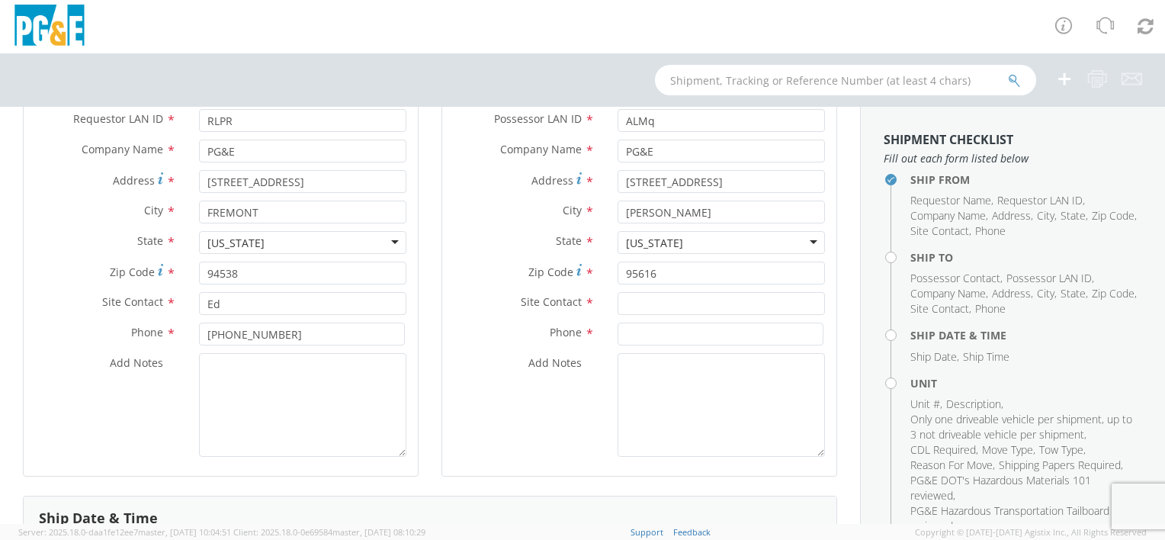
scroll to position [229, 0]
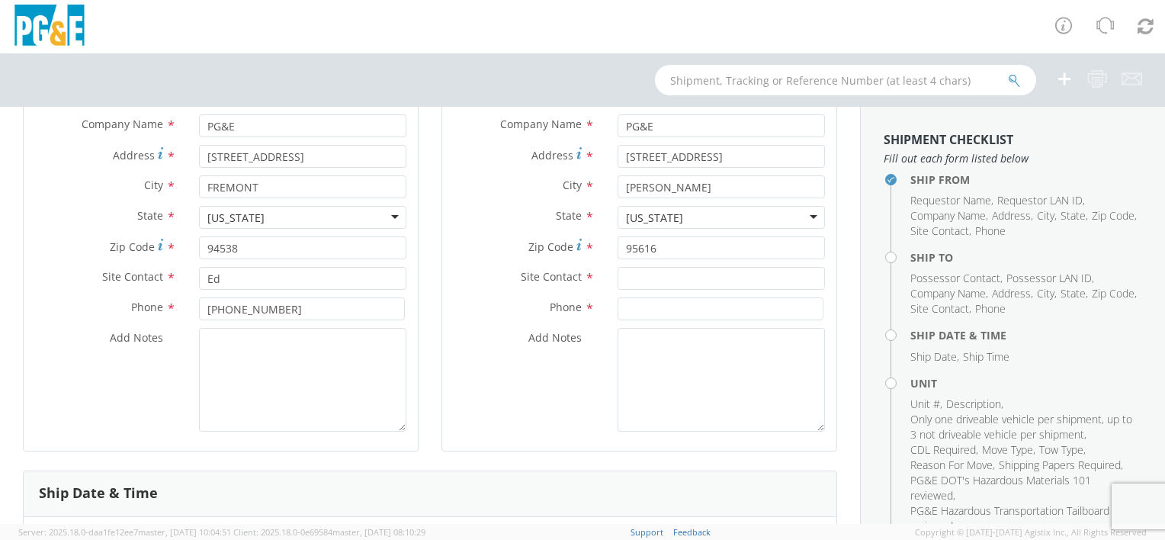
type input "Andy Montes"
click at [668, 278] on input "text" at bounding box center [720, 278] width 207 height 23
type input "Glenn"
click at [677, 305] on input at bounding box center [720, 308] width 206 height 23
click at [655, 303] on input at bounding box center [720, 308] width 206 height 23
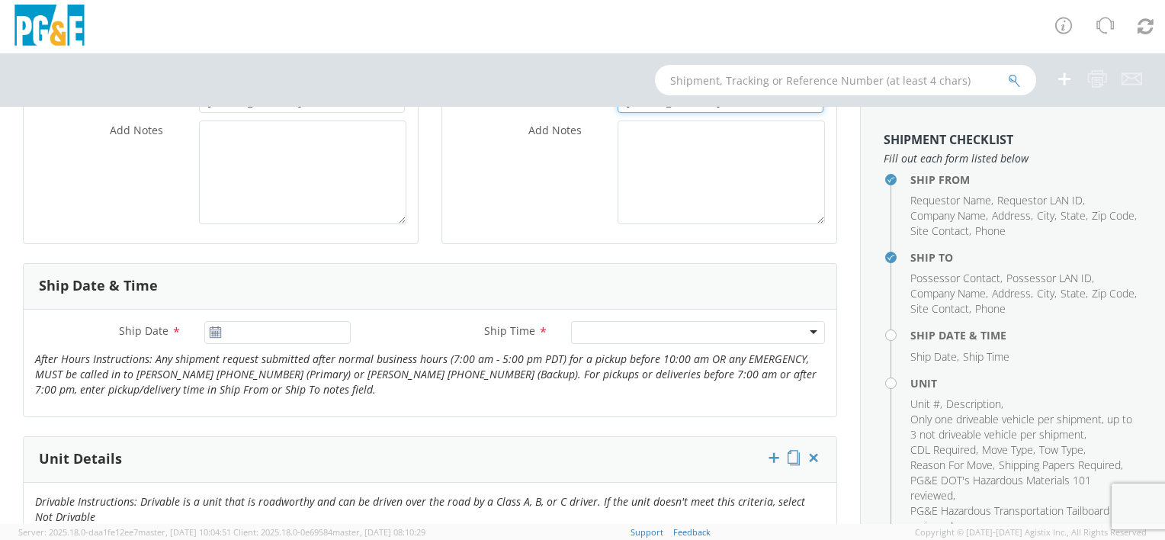
scroll to position [534, 0]
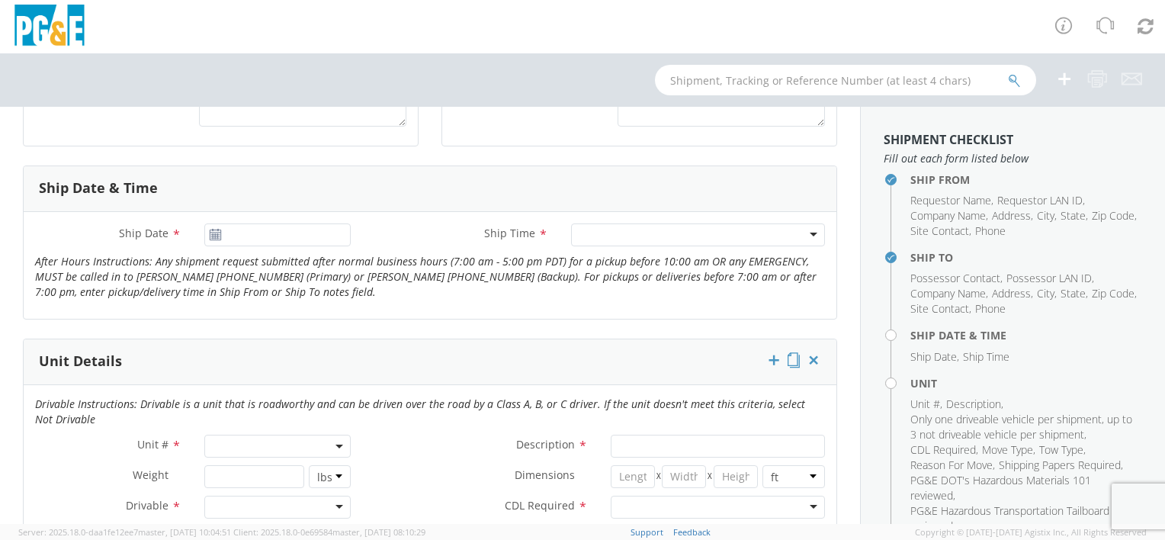
type input "916-997-3446"
click at [210, 236] on use at bounding box center [215, 234] width 11 height 11
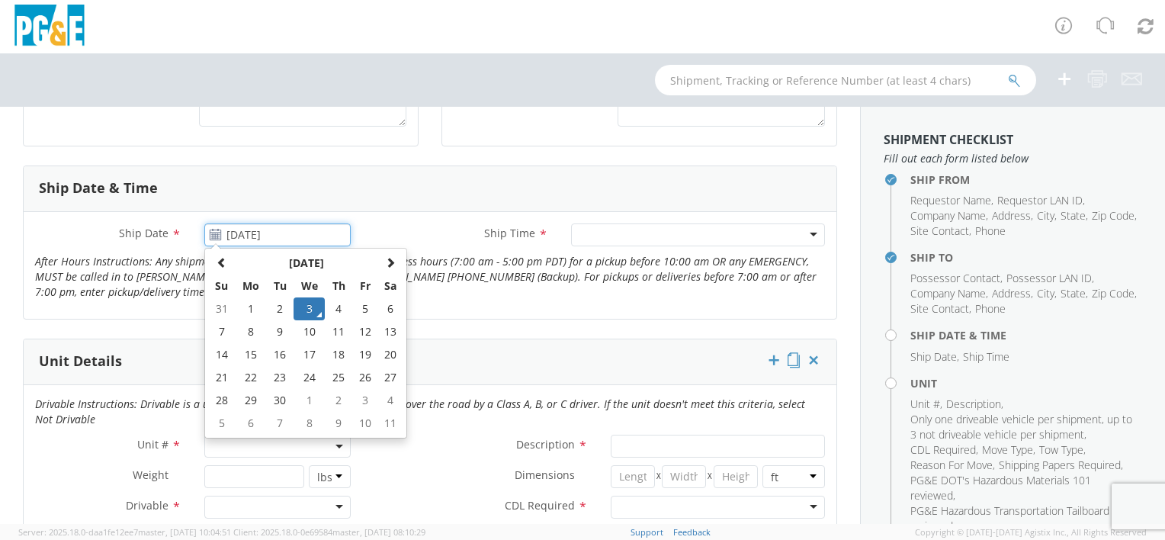
click at [256, 232] on input "[DATE]" at bounding box center [277, 234] width 146 height 23
click at [367, 312] on td "5" at bounding box center [365, 308] width 26 height 23
type input "[DATE]"
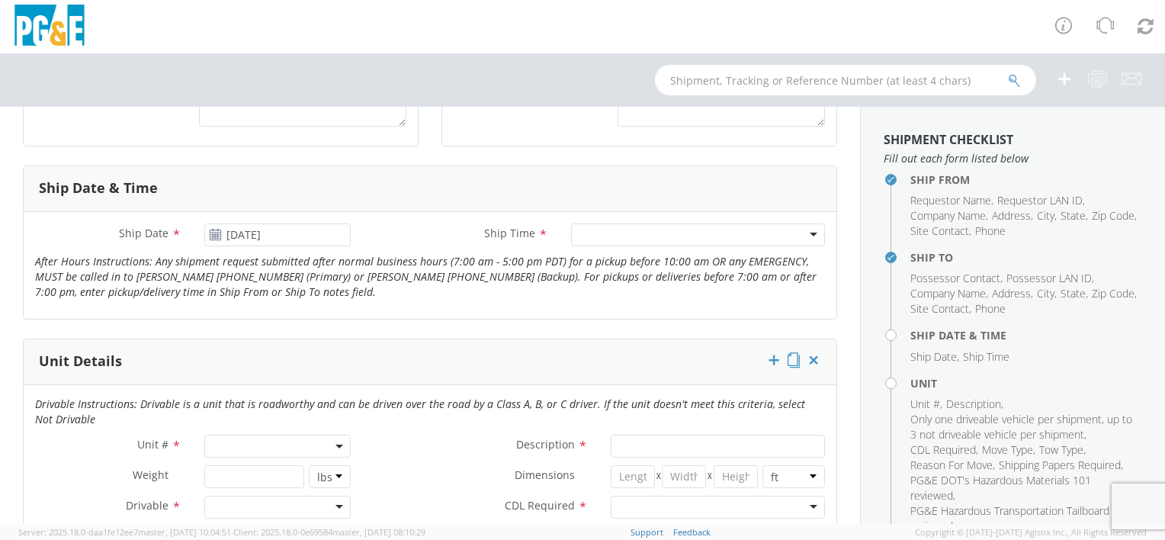
click at [611, 232] on div at bounding box center [698, 234] width 254 height 23
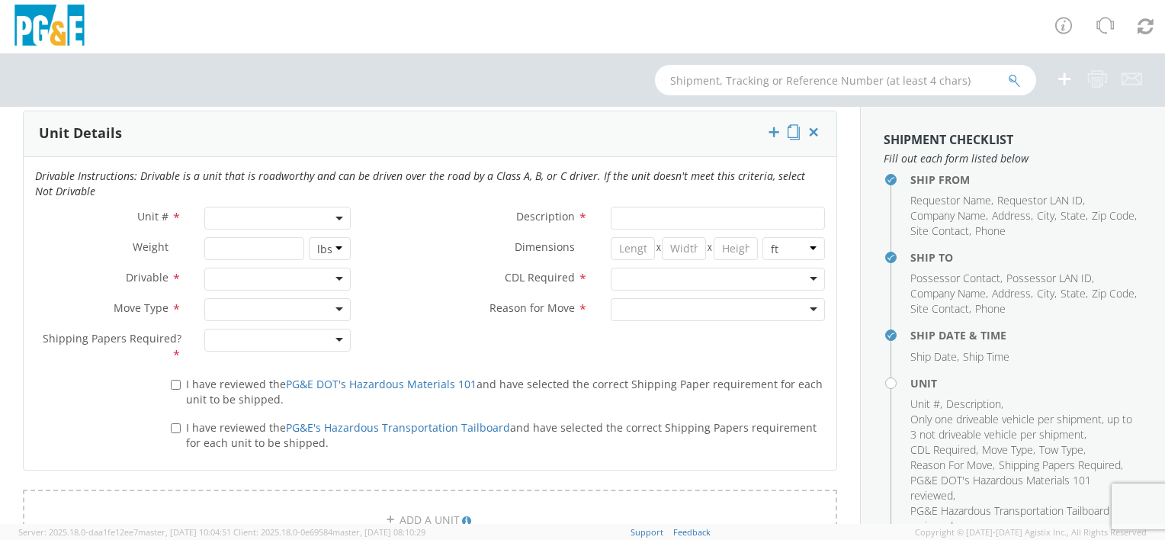
scroll to position [762, 0]
click at [335, 216] on b at bounding box center [339, 218] width 8 height 4
click at [305, 235] on input "search" at bounding box center [276, 242] width 136 height 23
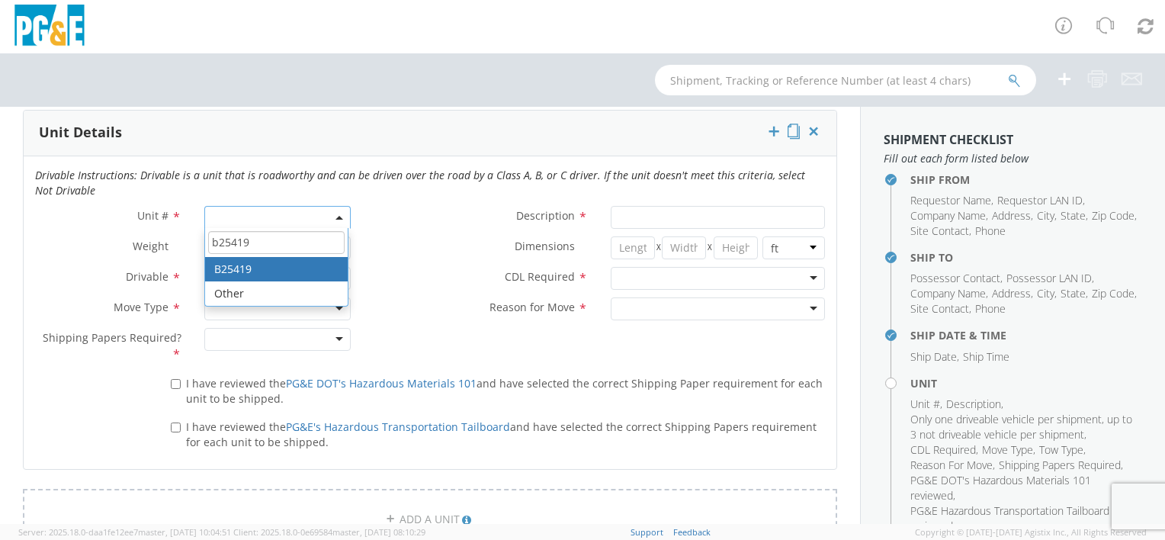
type input "b25419"
type input "TRUCK; EARTH BORING: >4'"
type input "60000"
select select "B25419"
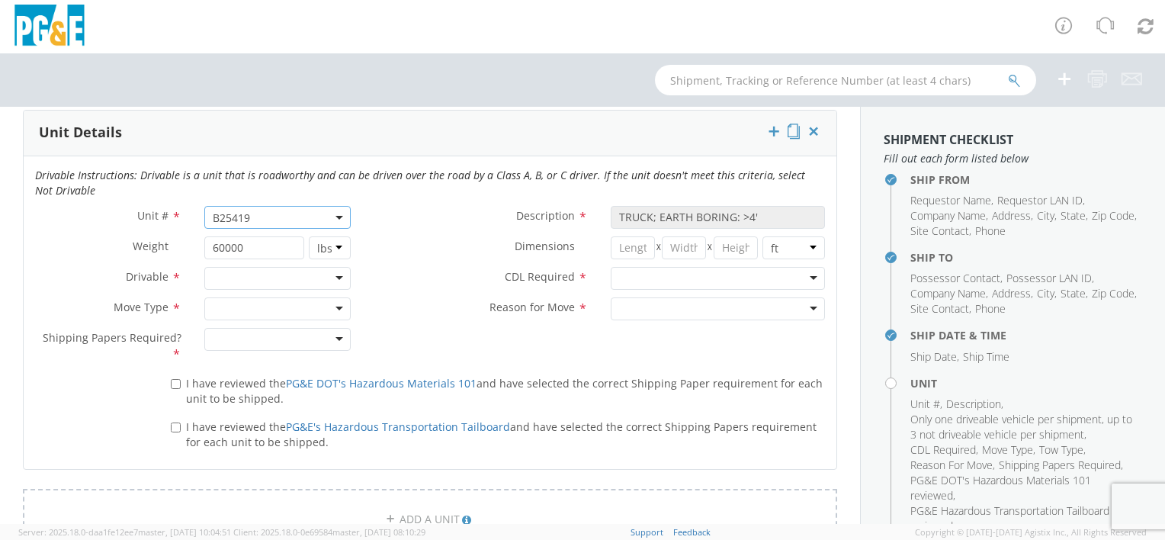
click at [336, 281] on div at bounding box center [277, 278] width 146 height 23
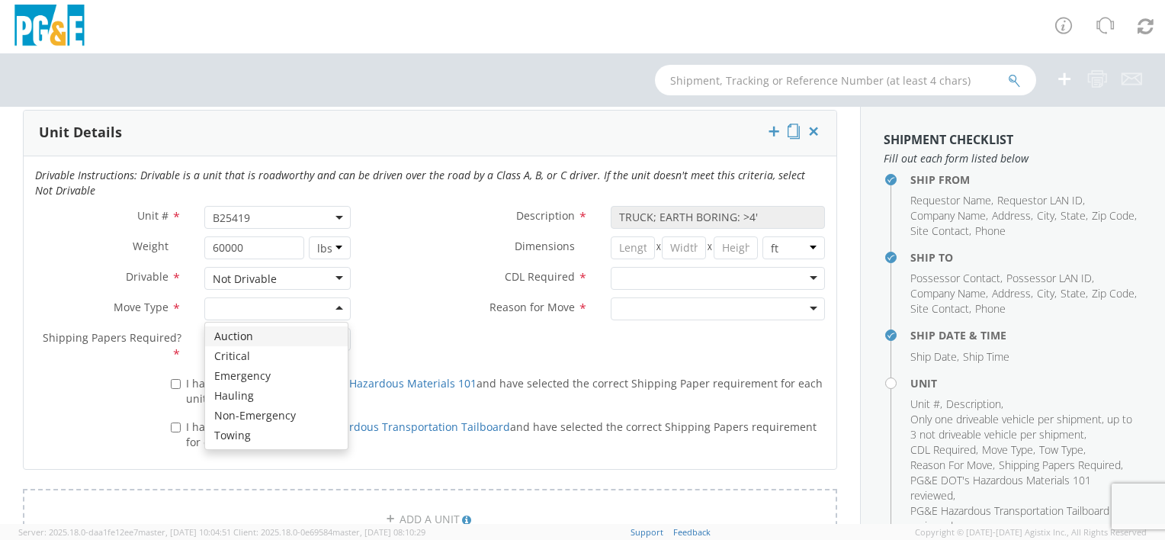
click at [332, 303] on div at bounding box center [277, 308] width 146 height 23
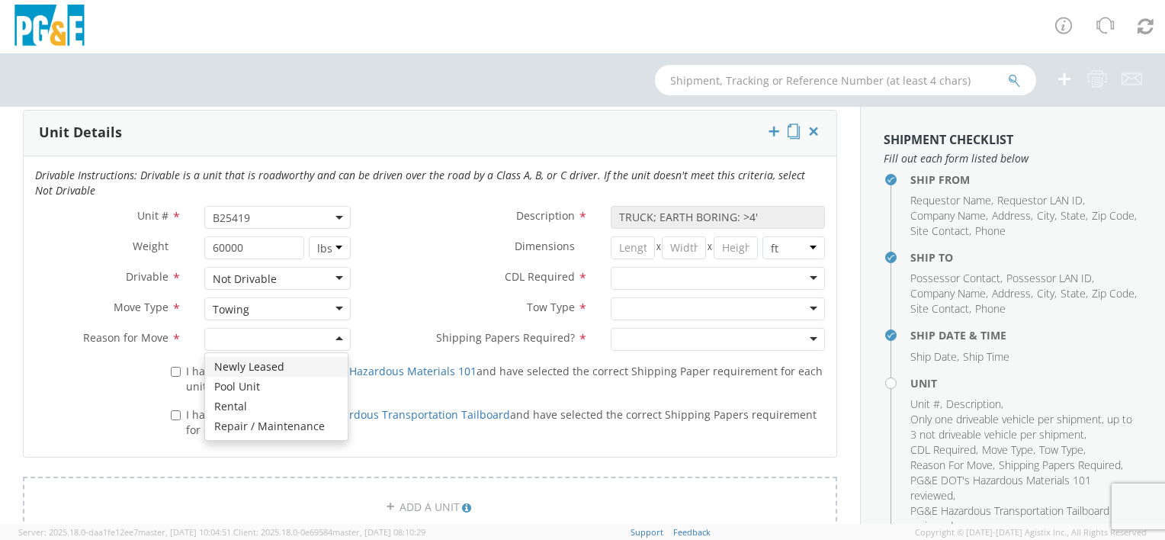
click at [326, 338] on div at bounding box center [277, 339] width 146 height 23
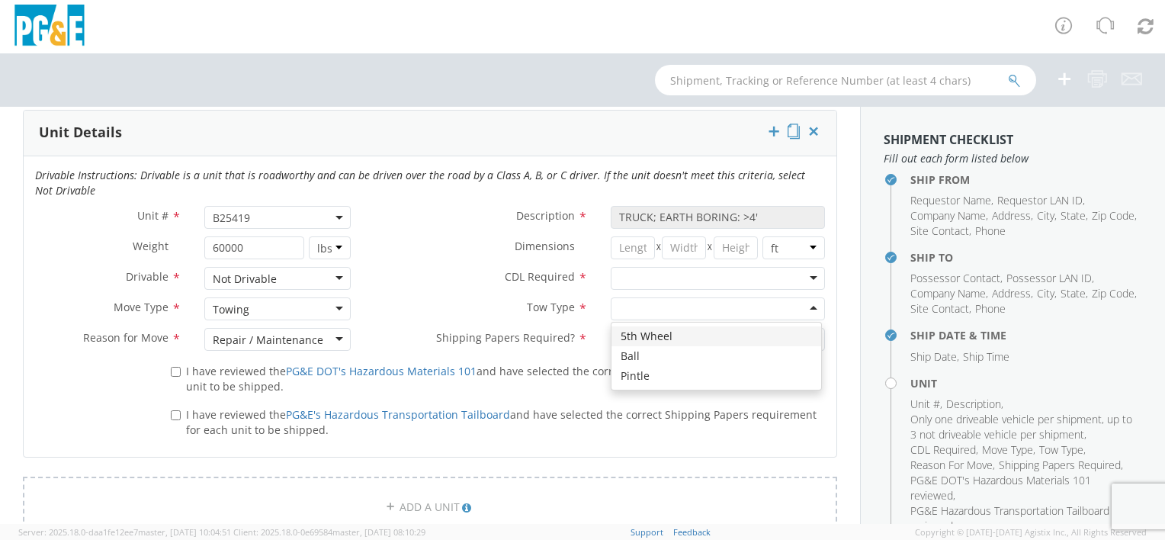
click at [803, 304] on div at bounding box center [718, 308] width 214 height 23
click at [332, 304] on div "Towing" at bounding box center [277, 308] width 146 height 23
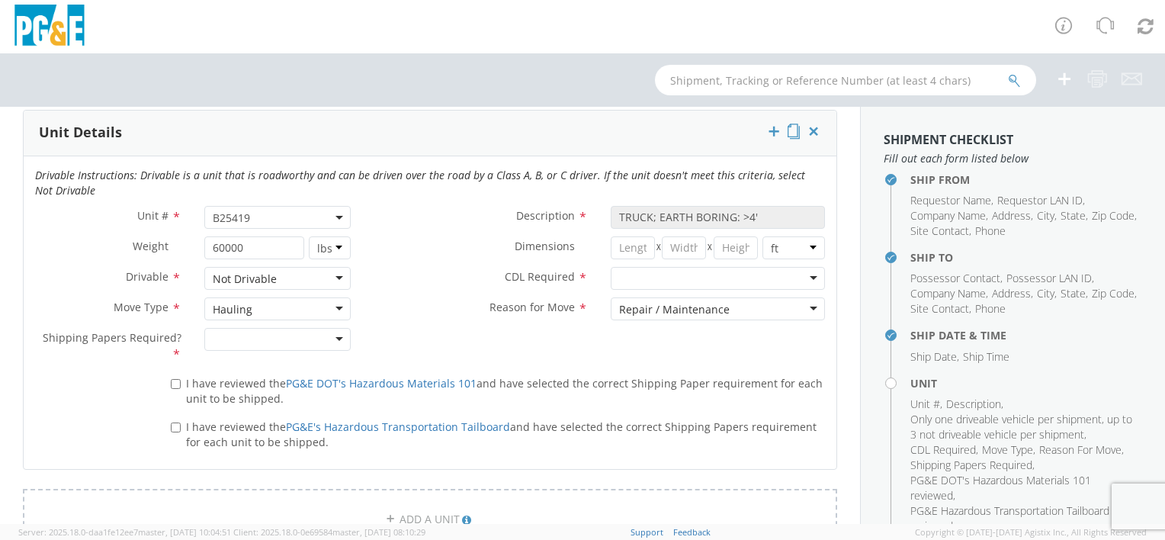
click at [333, 331] on div at bounding box center [277, 339] width 146 height 23
click at [178, 381] on input "I have reviewed the PG&E DOT's Hazardous Materials 101 and have selected the co…" at bounding box center [176, 384] width 10 height 10
checkbox input "true"
click at [175, 422] on input "I have reviewed the PG&E's Hazardous Transportation Tailboard and have selected…" at bounding box center [176, 427] width 10 height 10
checkbox input "true"
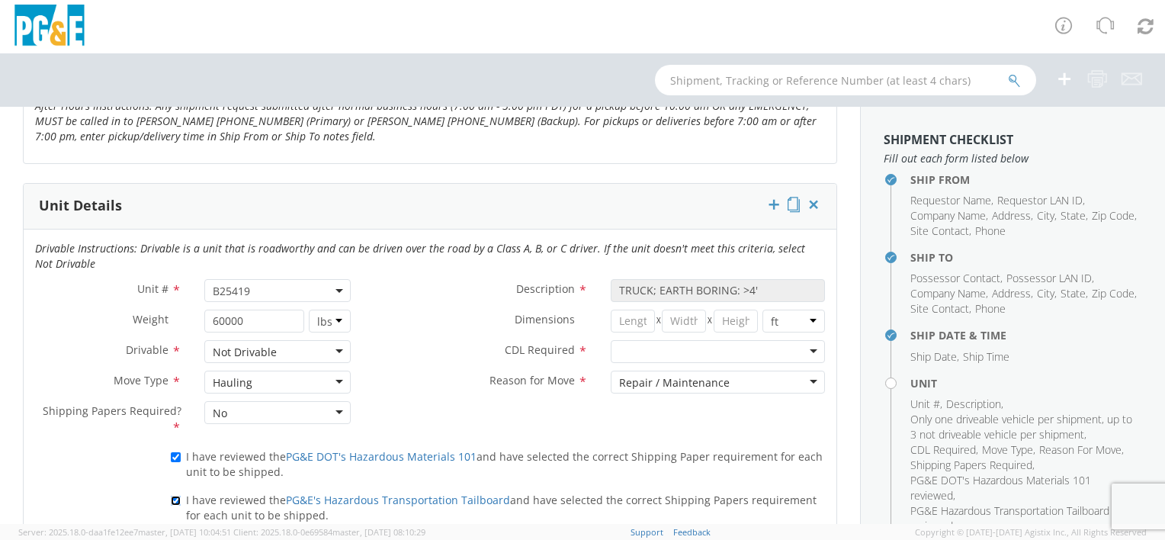
scroll to position [686, 0]
click at [802, 351] on div at bounding box center [718, 354] width 214 height 23
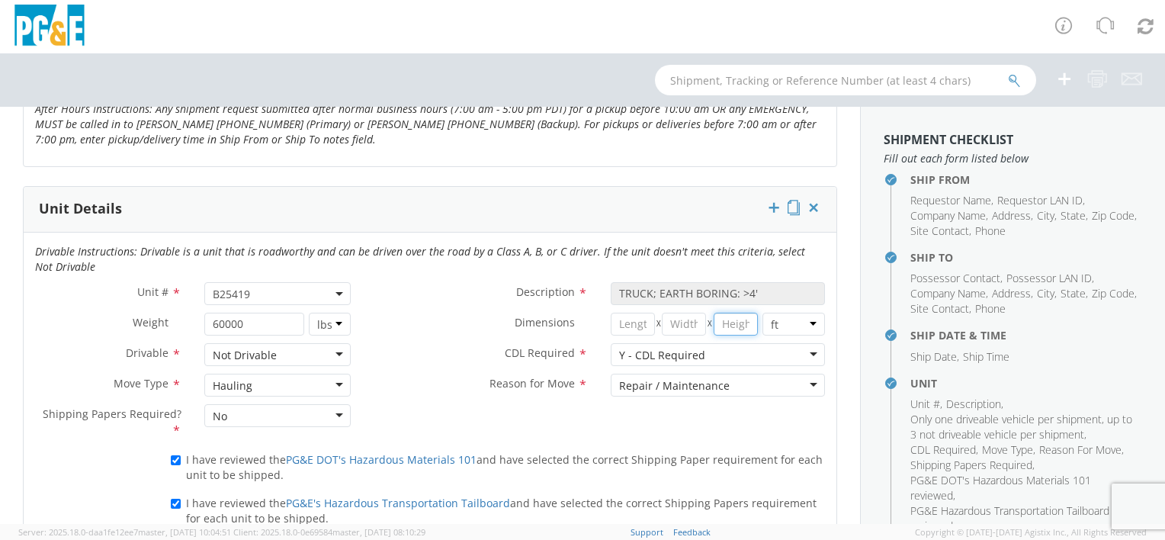
click at [717, 324] on input "number" at bounding box center [735, 324] width 44 height 23
click at [764, 328] on select "in cm ft" at bounding box center [793, 324] width 63 height 23
click at [721, 317] on input "number" at bounding box center [735, 324] width 44 height 23
type input "13.5"
click at [679, 330] on input "number" at bounding box center [684, 324] width 44 height 23
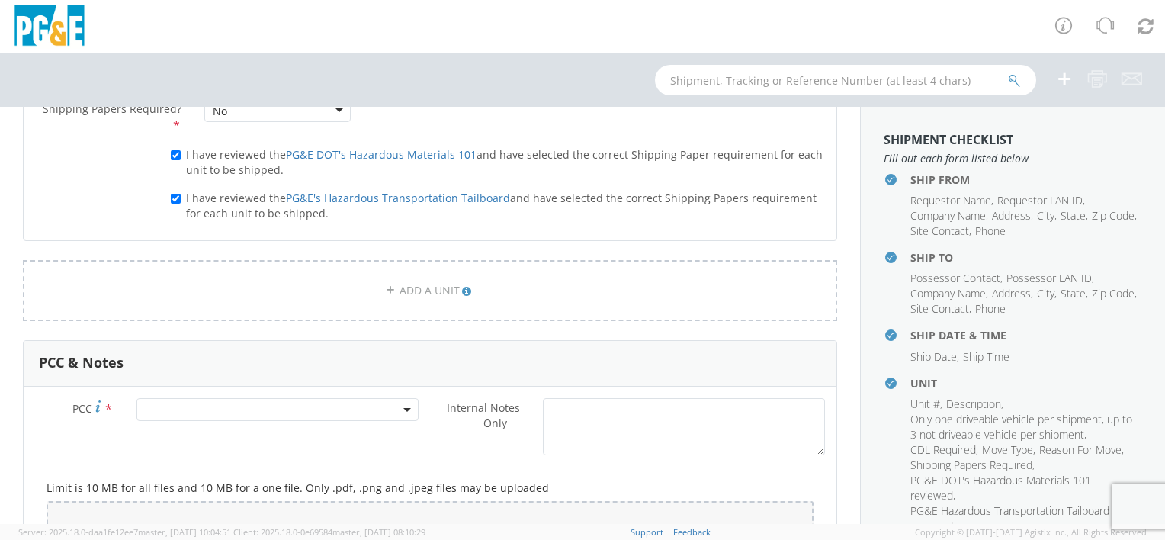
scroll to position [1067, 0]
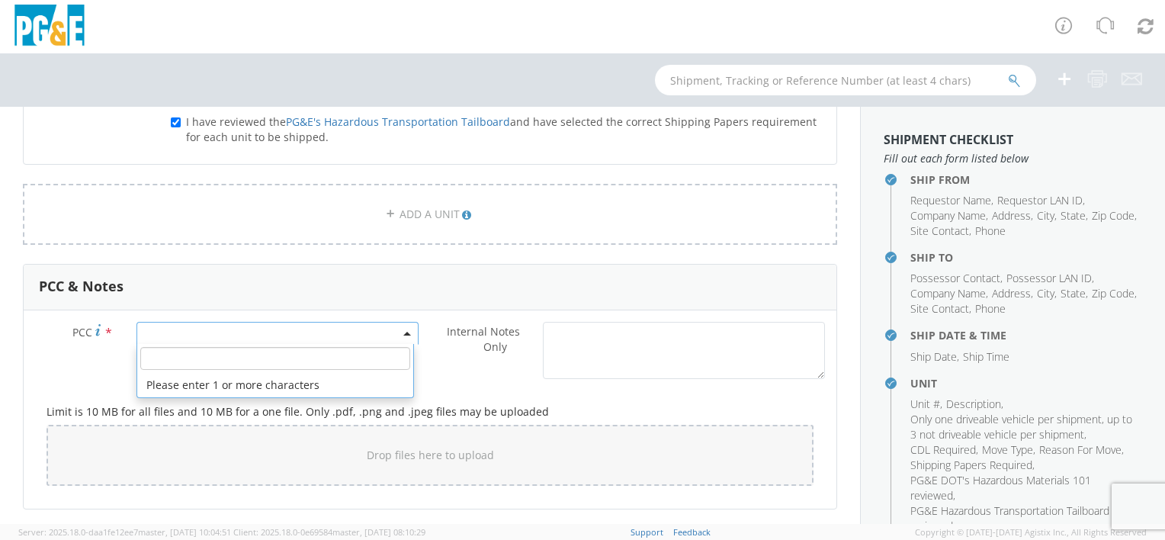
click at [362, 332] on span at bounding box center [277, 333] width 282 height 23
click at [231, 361] on input "number" at bounding box center [275, 358] width 270 height 23
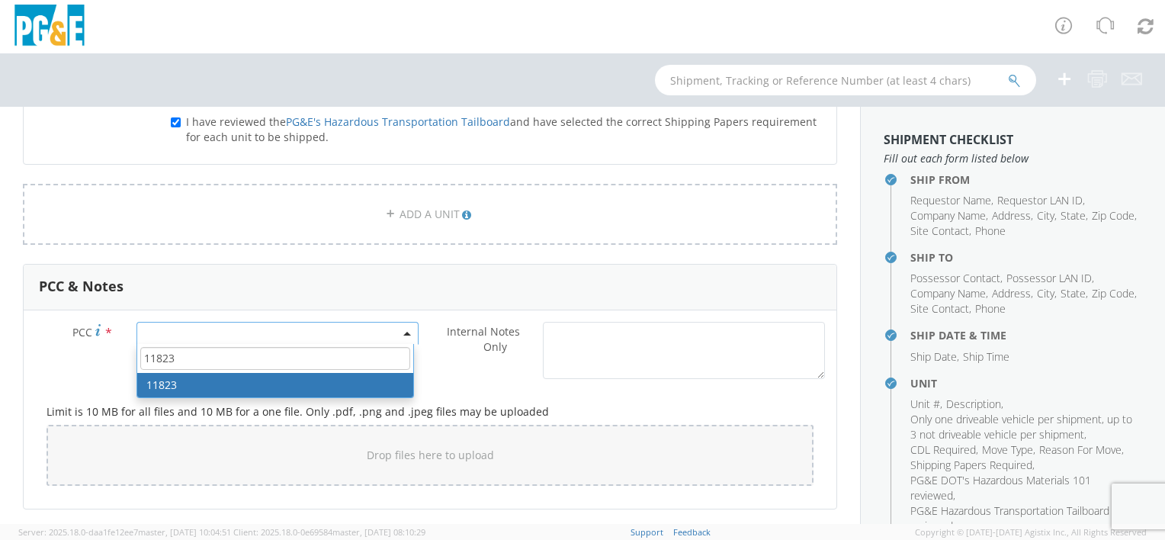
type input "11823"
select select "11823"
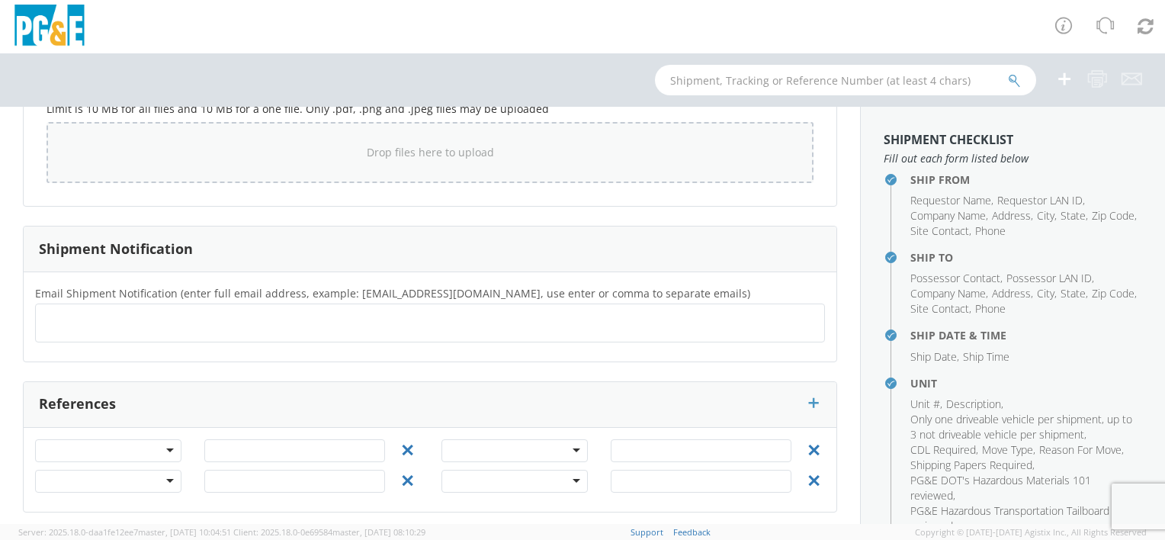
scroll to position [1372, 0]
click at [128, 317] on ul at bounding box center [430, 320] width 776 height 25
type input "g1mn@pge.com"
click at [232, 318] on ul "g1mn@pge.com ×" at bounding box center [430, 321] width 776 height 26
type input "ejv4@pge.com"
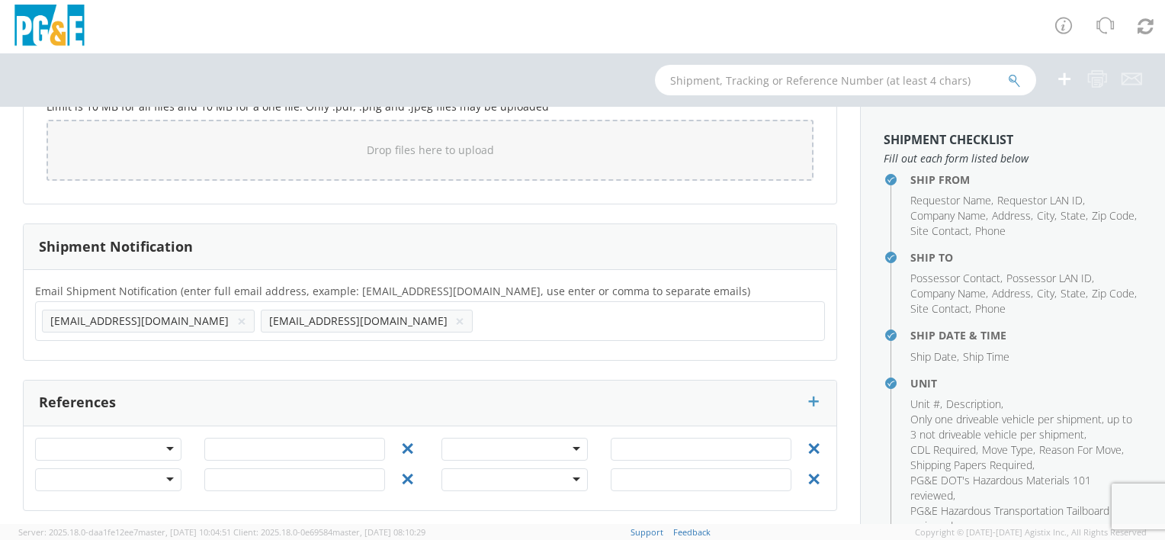
click at [339, 322] on ul "g1mn@pge.com × ejv4@pge.com ×" at bounding box center [430, 321] width 776 height 26
type input "A51J@pge.com"
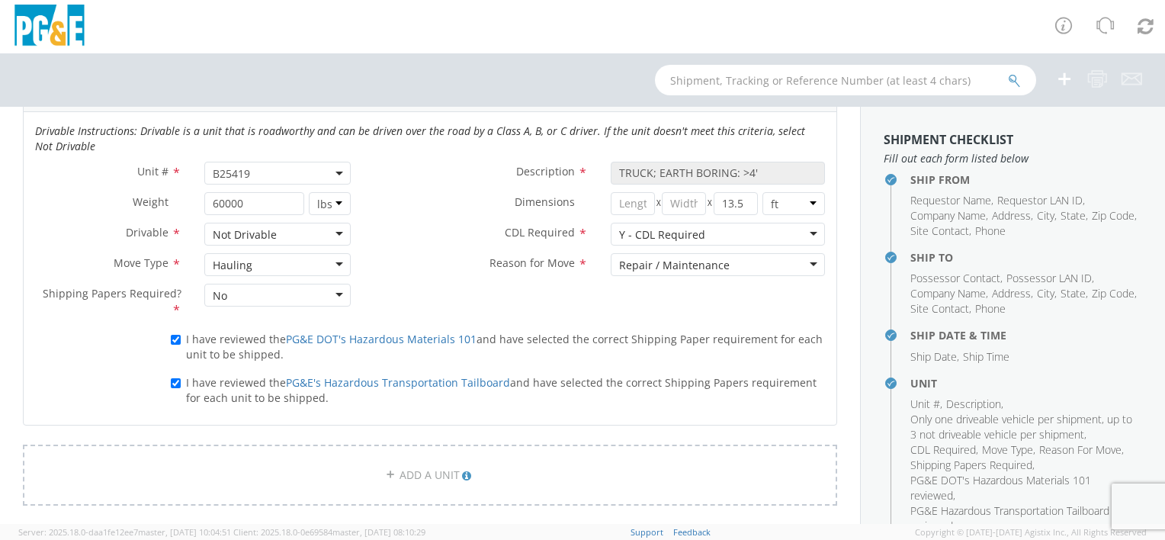
scroll to position [762, 0]
